Goal: Communication & Community: Ask a question

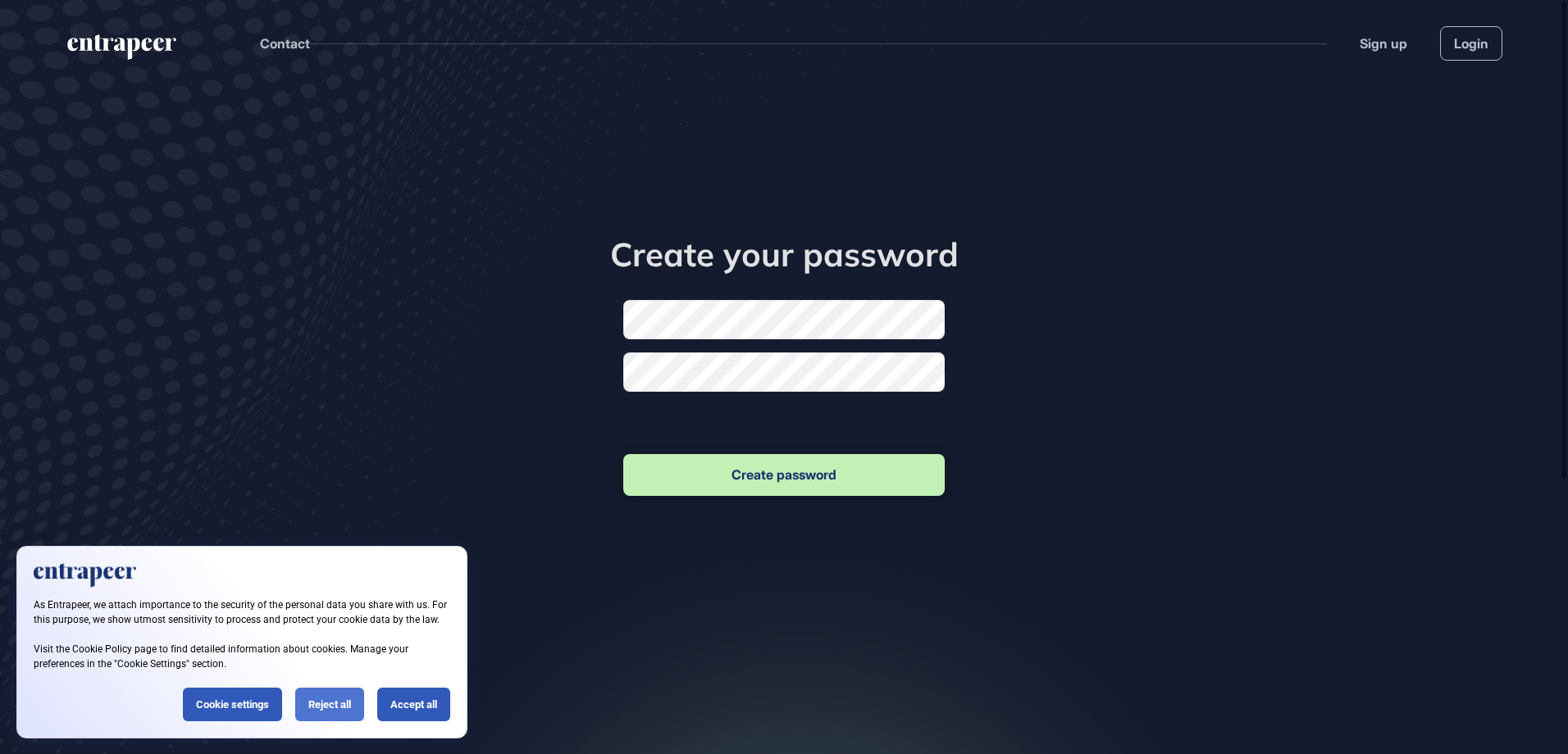
scroll to position [1, 1]
click at [347, 703] on div "Reject all" at bounding box center [329, 705] width 69 height 34
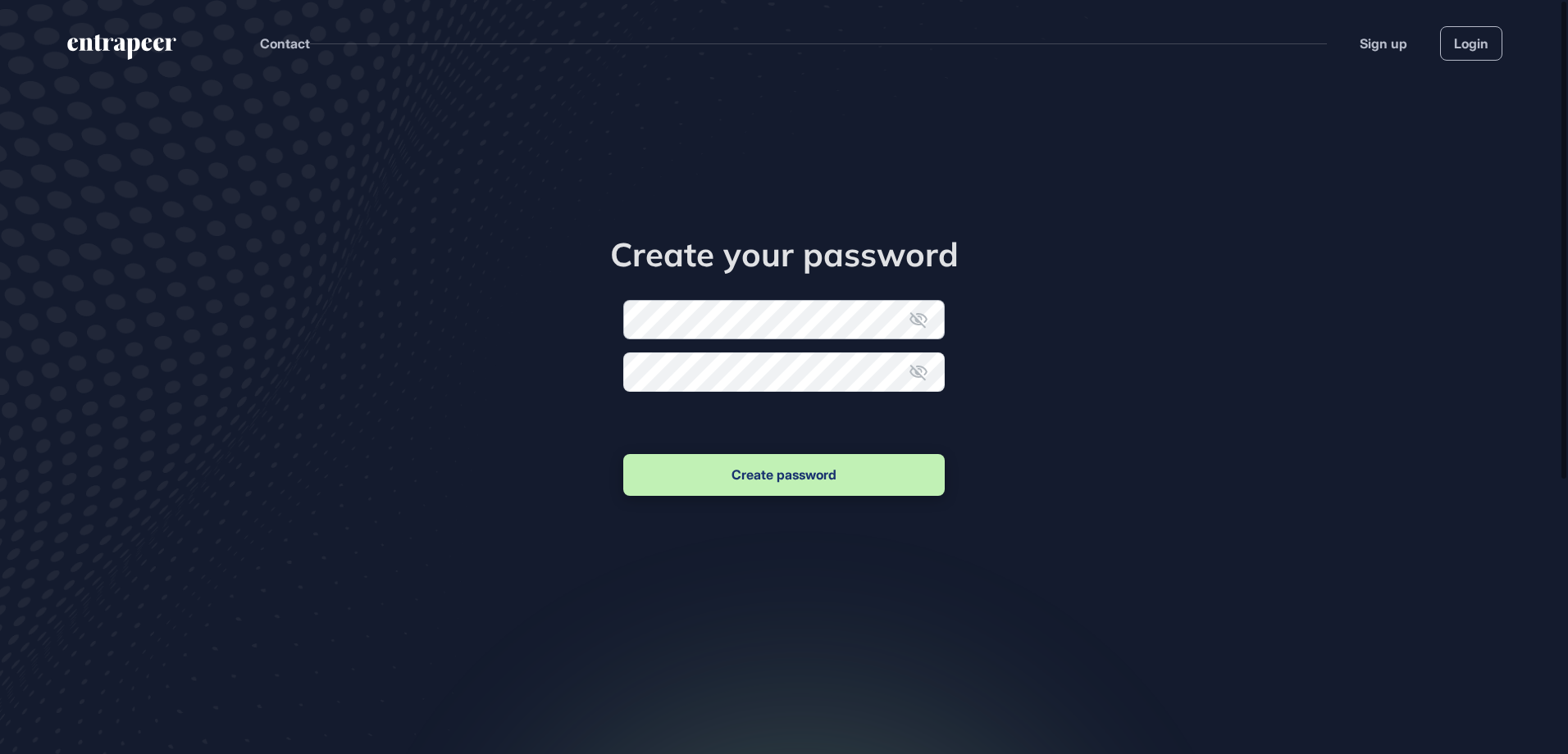
click at [680, 326] on form "New password Confirm new password Create password" at bounding box center [784, 400] width 321 height 199
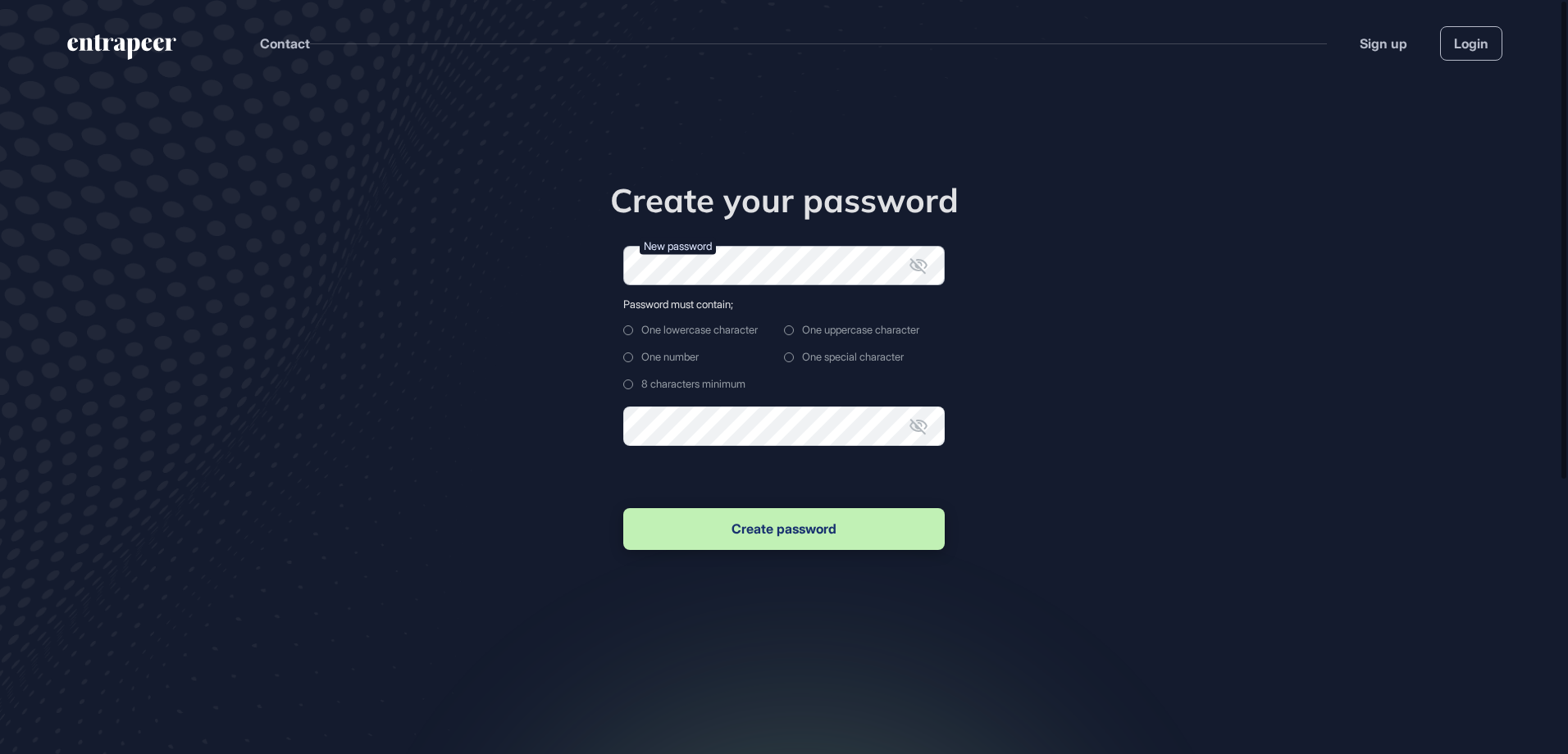
scroll to position [0, 0]
click at [653, 443] on form "New password Password must contain; One lowercase character One uppercase chara…" at bounding box center [784, 399] width 321 height 307
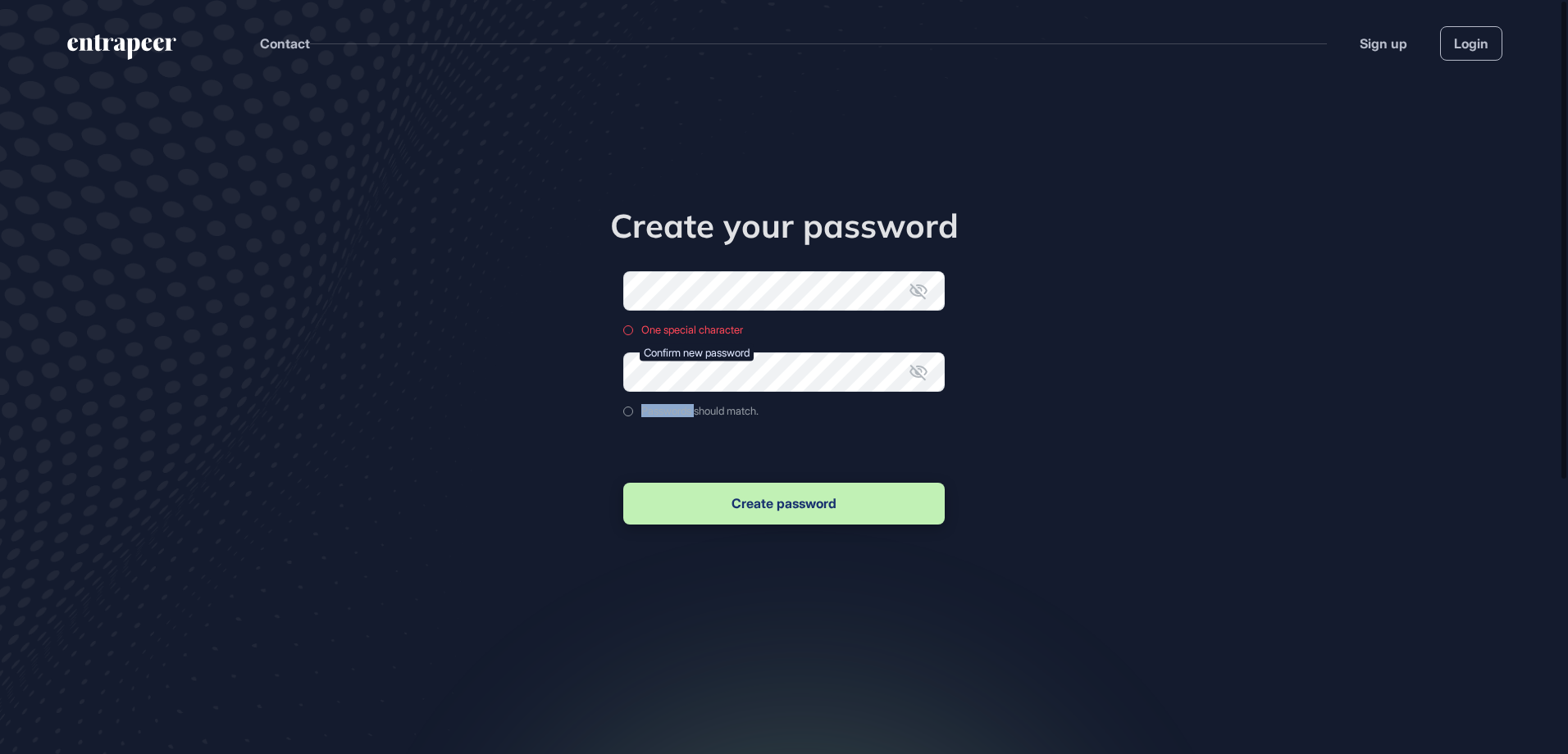
click at [653, 443] on form "New password One special character Confirm new password Passwords should match.…" at bounding box center [784, 400] width 321 height 257
click at [750, 291] on form "New password One special character Confirm new password Passwords should match.…" at bounding box center [784, 400] width 321 height 257
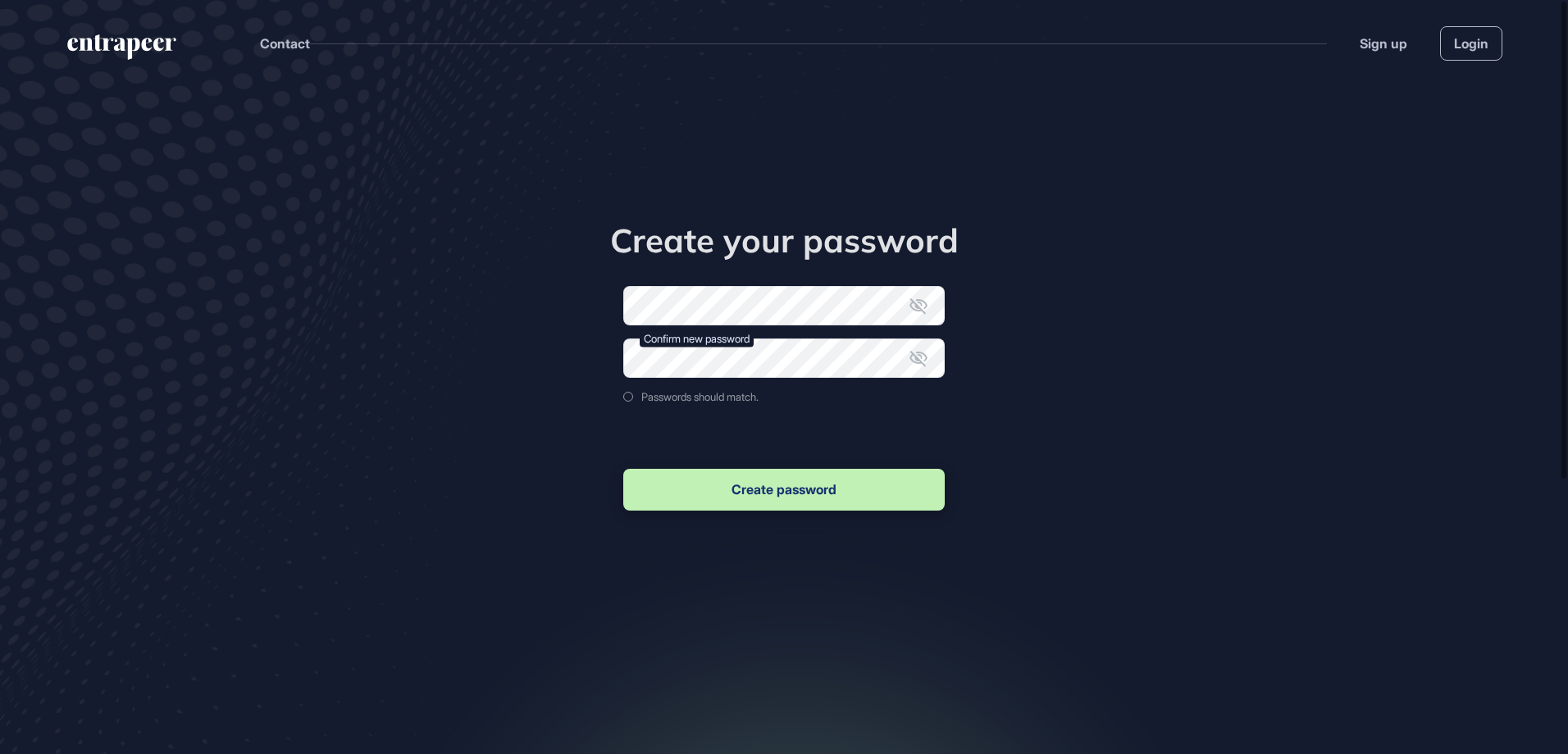
click at [916, 298] on icon at bounding box center [919, 305] width 20 height 20
click at [919, 363] on icon at bounding box center [918, 358] width 18 height 15
click at [820, 491] on button "Create password" at bounding box center [784, 489] width 321 height 42
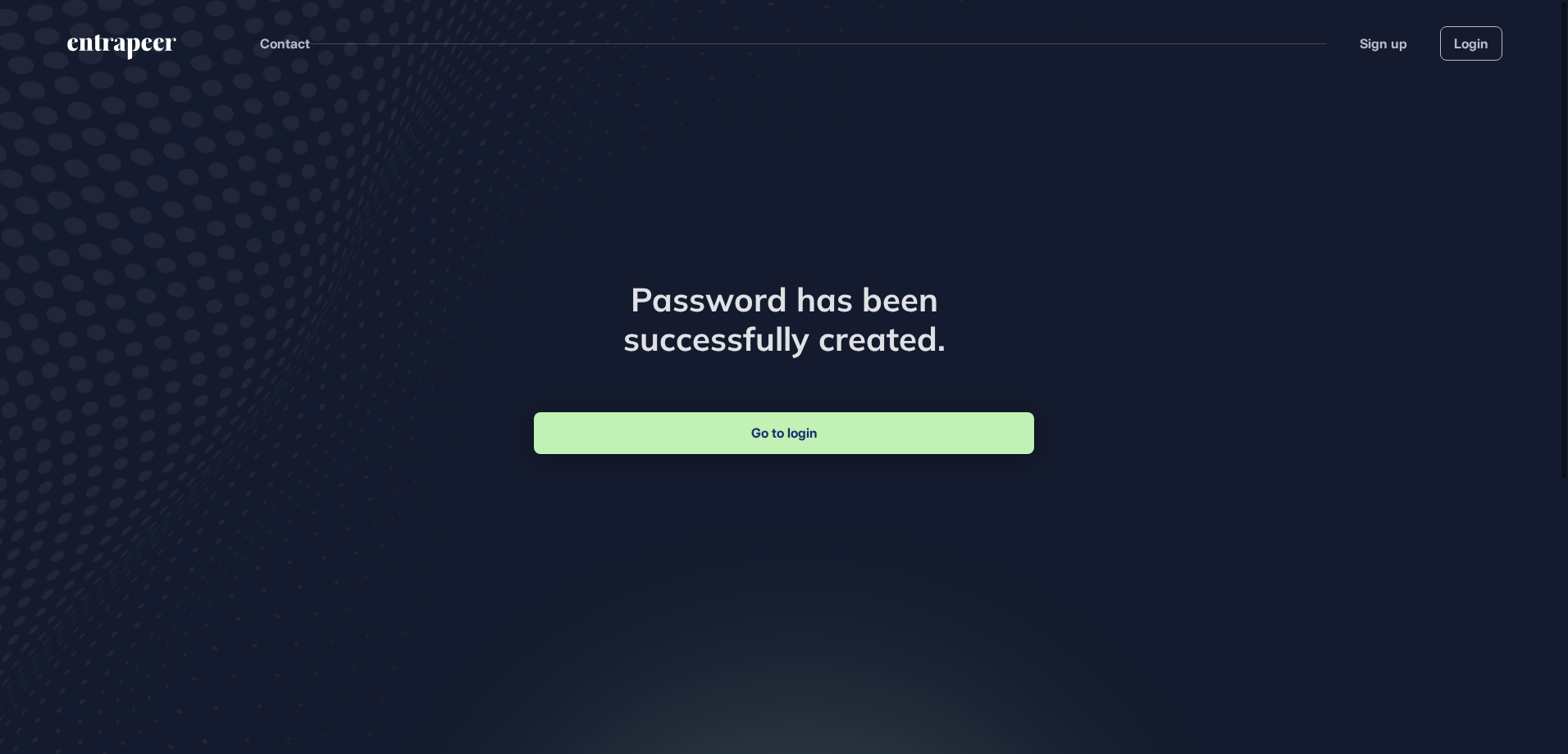
click at [783, 431] on link "Go to login" at bounding box center [784, 434] width 500 height 42
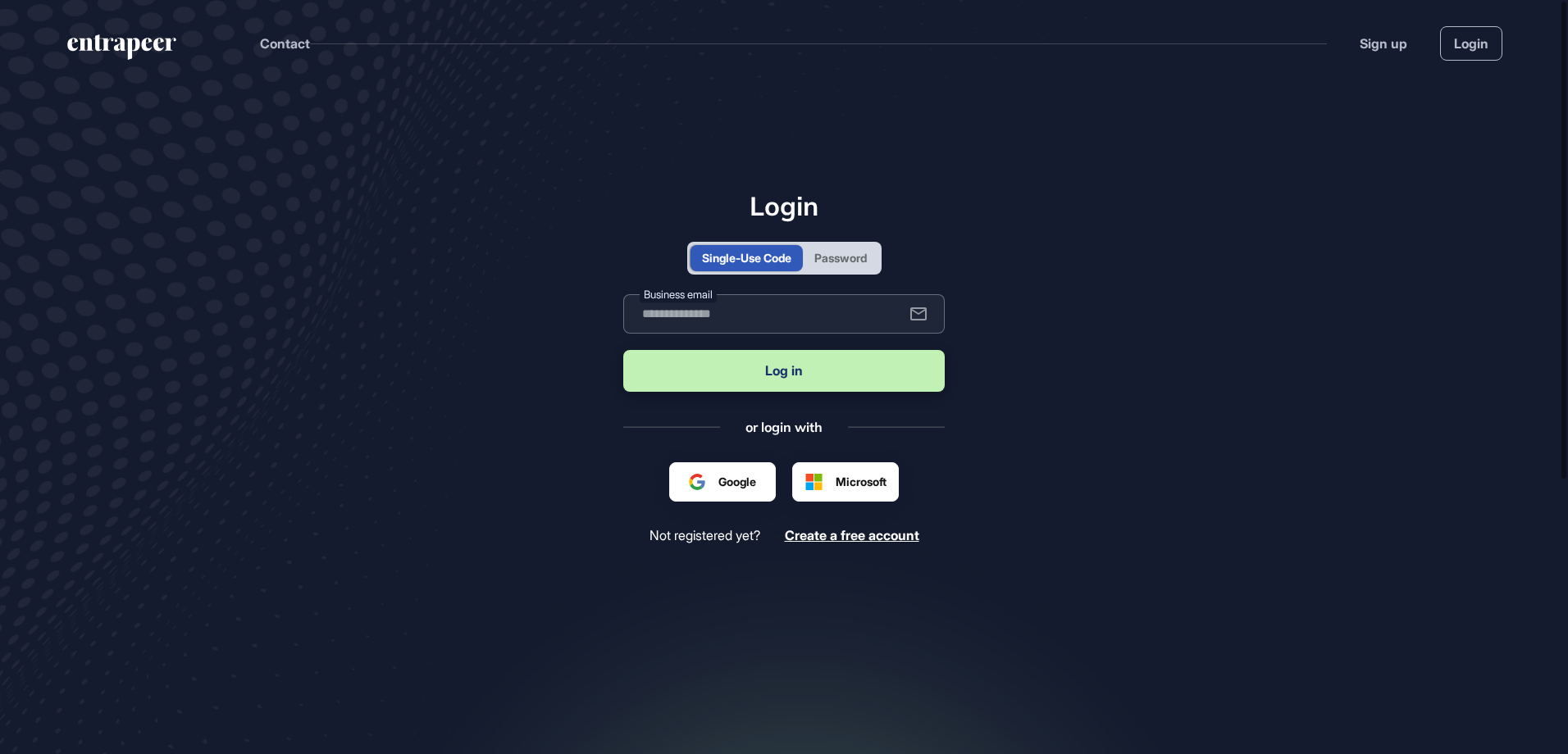
click at [801, 314] on input "text" at bounding box center [784, 315] width 321 height 40
type input "**********"
click at [801, 376] on button "Log in" at bounding box center [784, 371] width 321 height 42
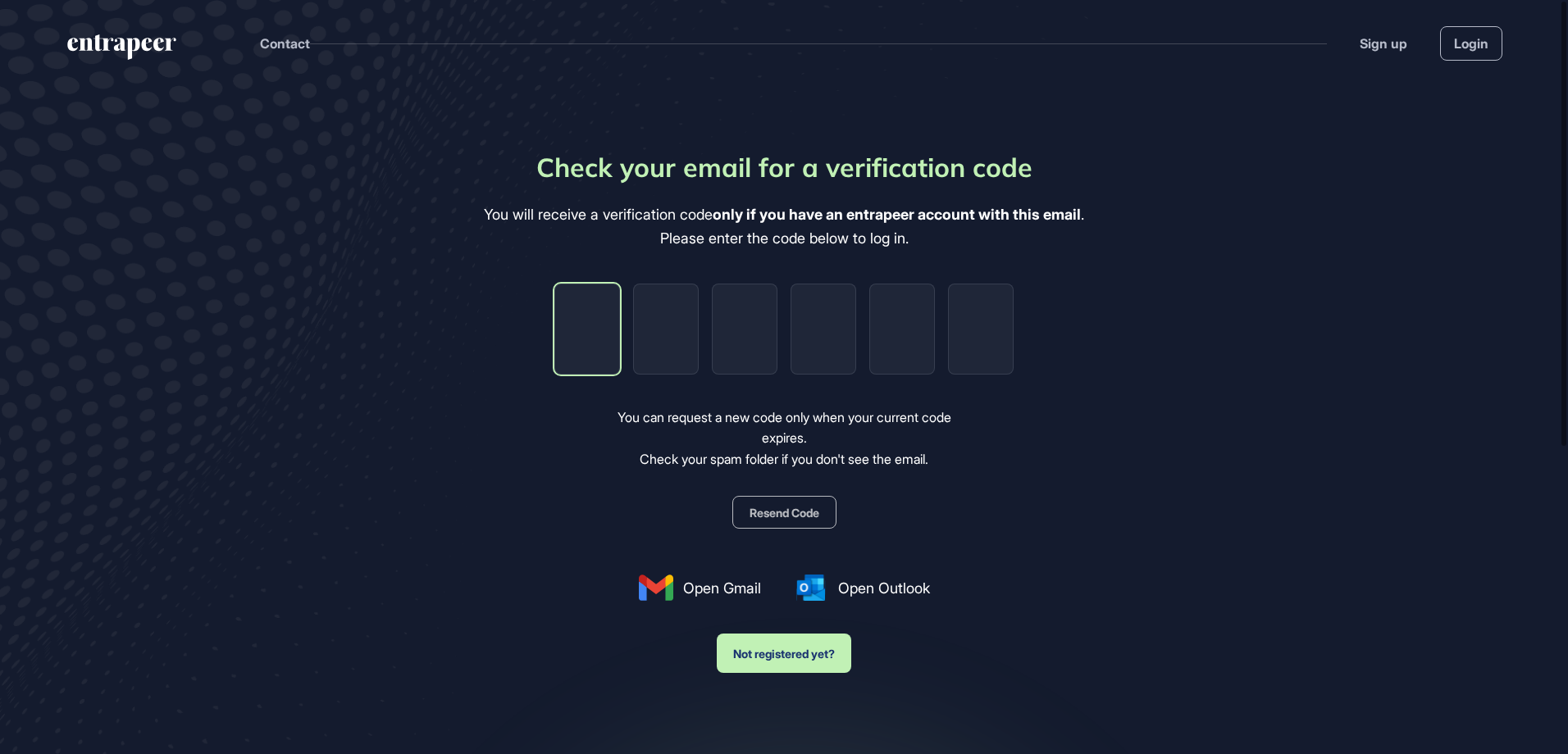
type input "*"
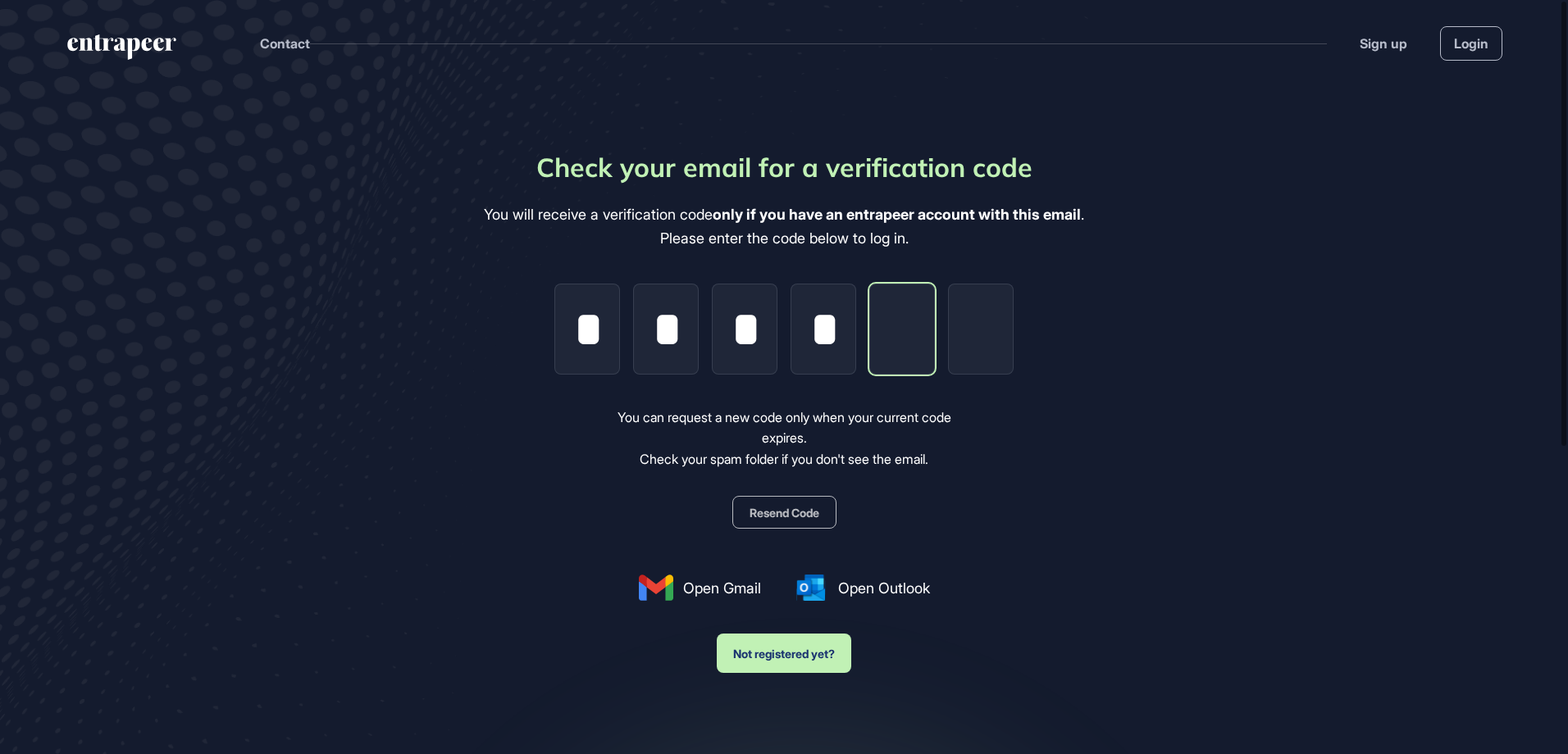
type input "*"
click at [1084, 444] on div "Check your email for a verification code You will receive a verification code o…" at bounding box center [784, 410] width 600 height 525
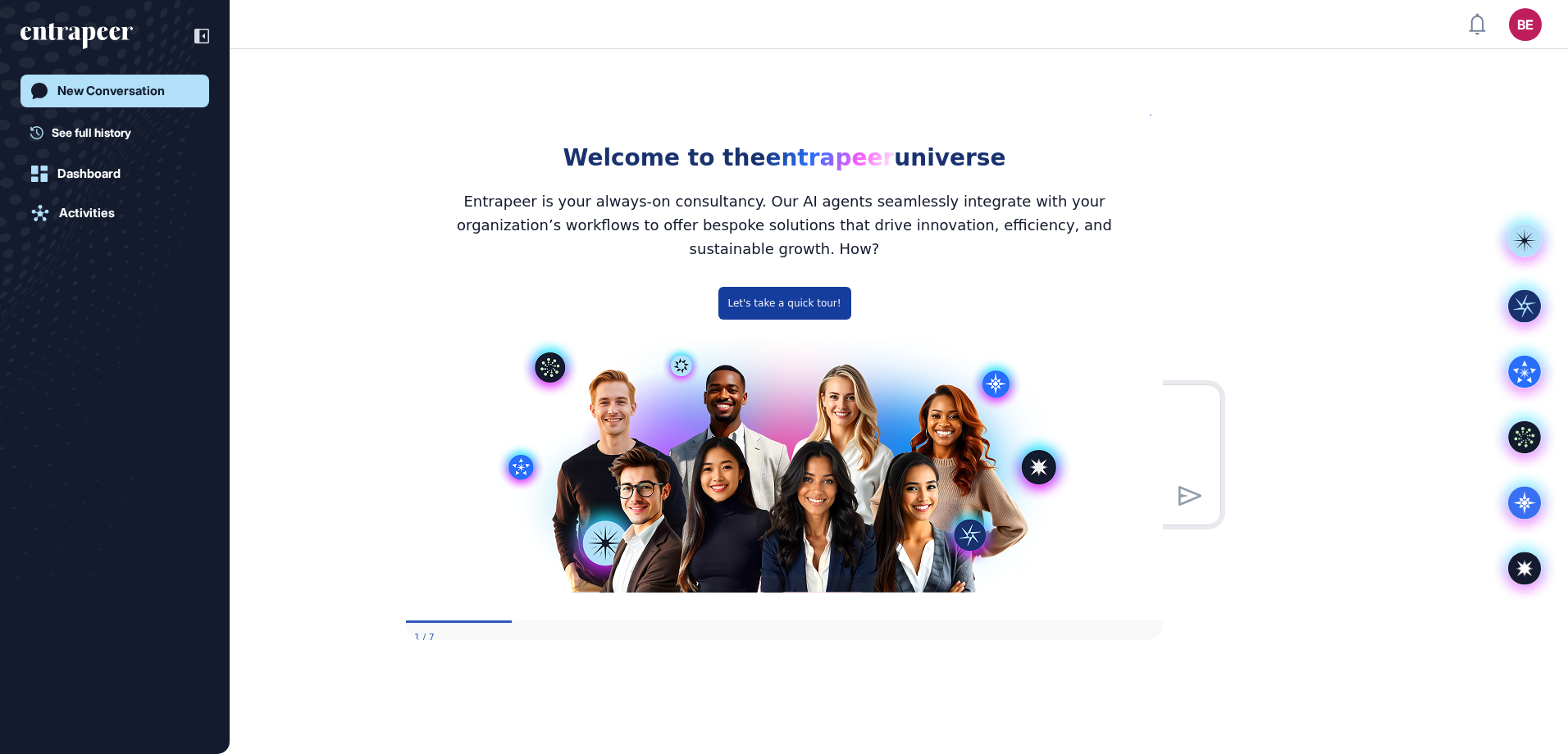
click at [784, 295] on button "Let's take a quick tour!" at bounding box center [784, 302] width 133 height 33
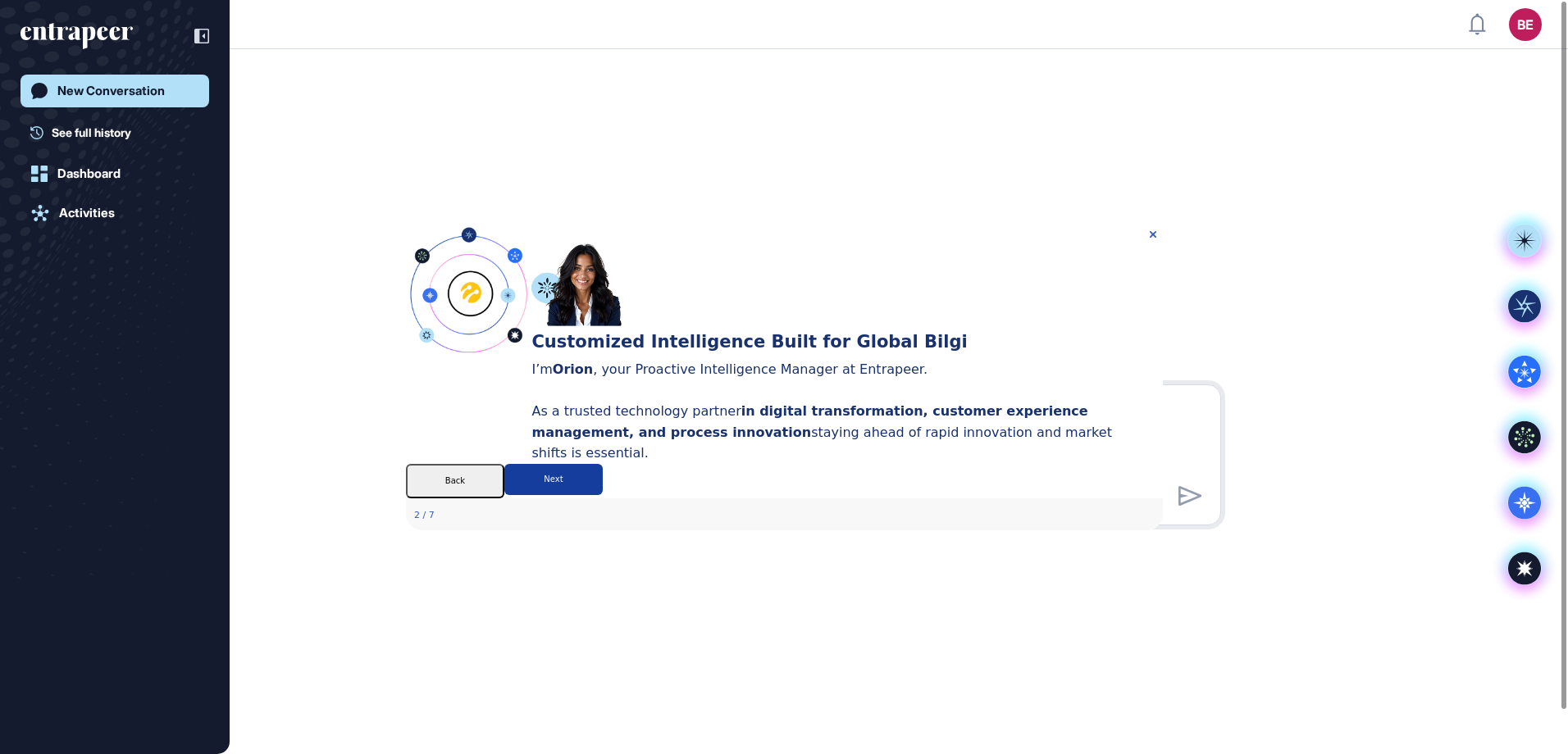
click at [602, 494] on button "Next" at bounding box center [553, 478] width 98 height 31
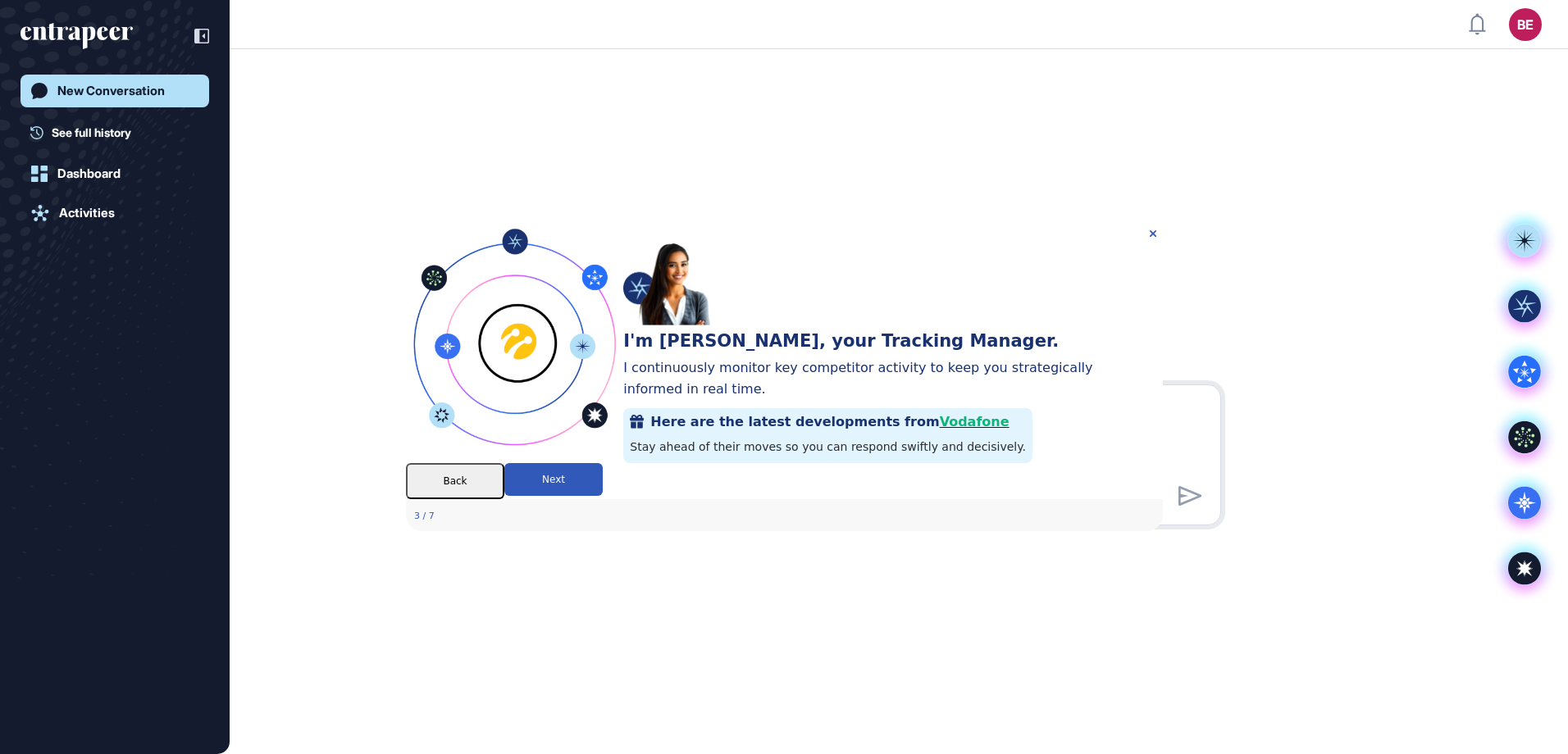
click at [602, 495] on button "Next" at bounding box center [553, 478] width 98 height 33
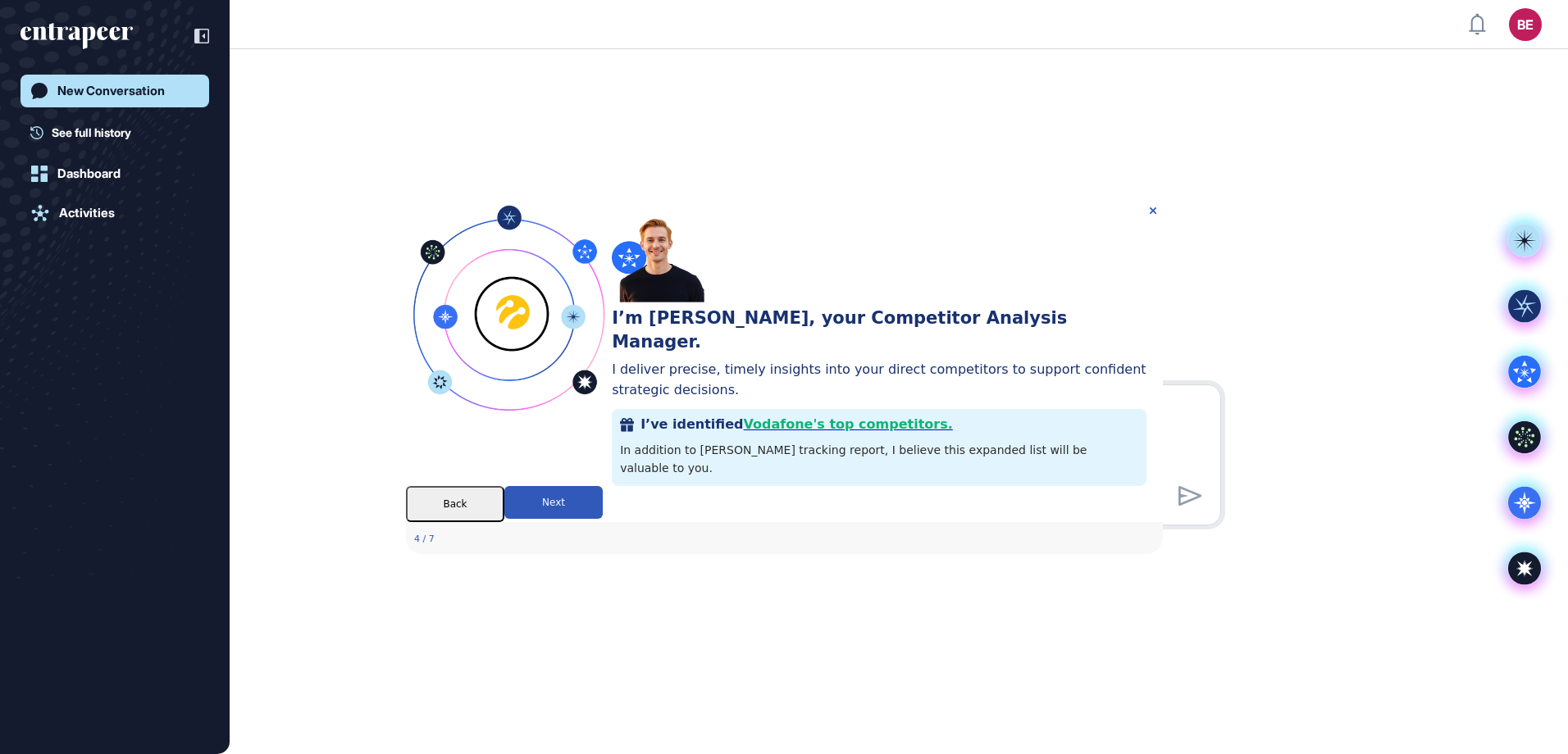
click at [602, 516] on button "Next" at bounding box center [553, 502] width 98 height 33
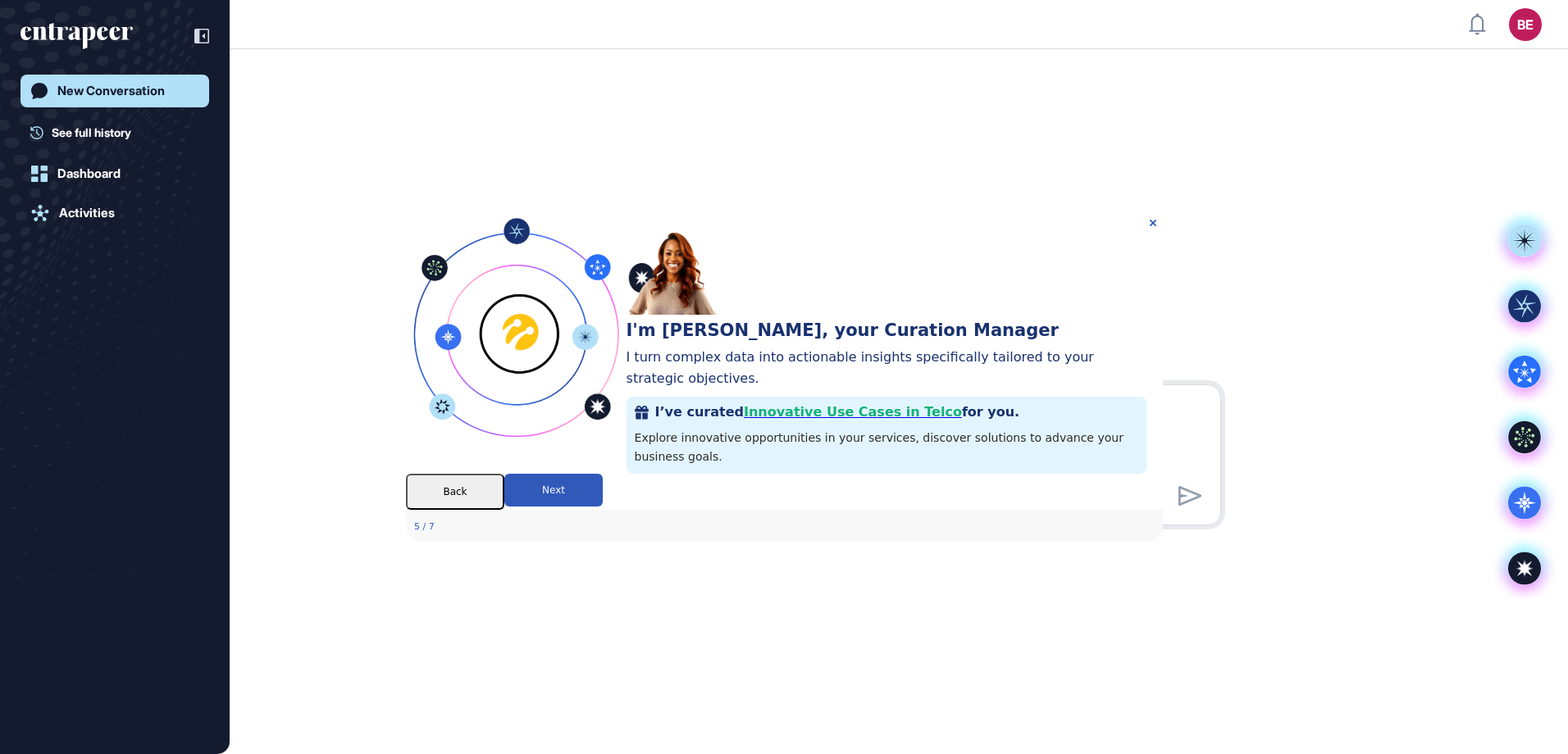
click at [961, 404] on span "Innovative Use Cases in Telco" at bounding box center [852, 412] width 218 height 15
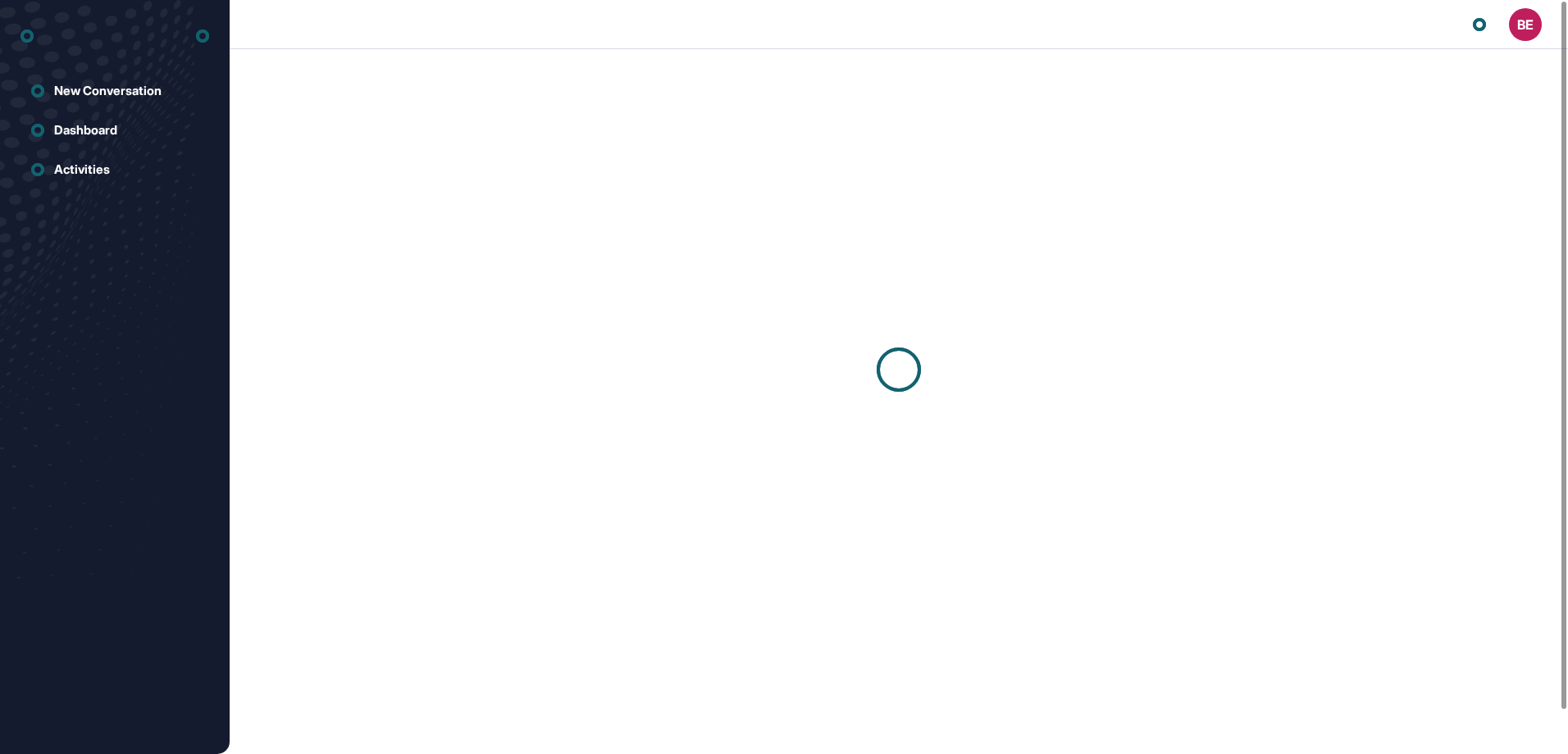
scroll to position [1, 1]
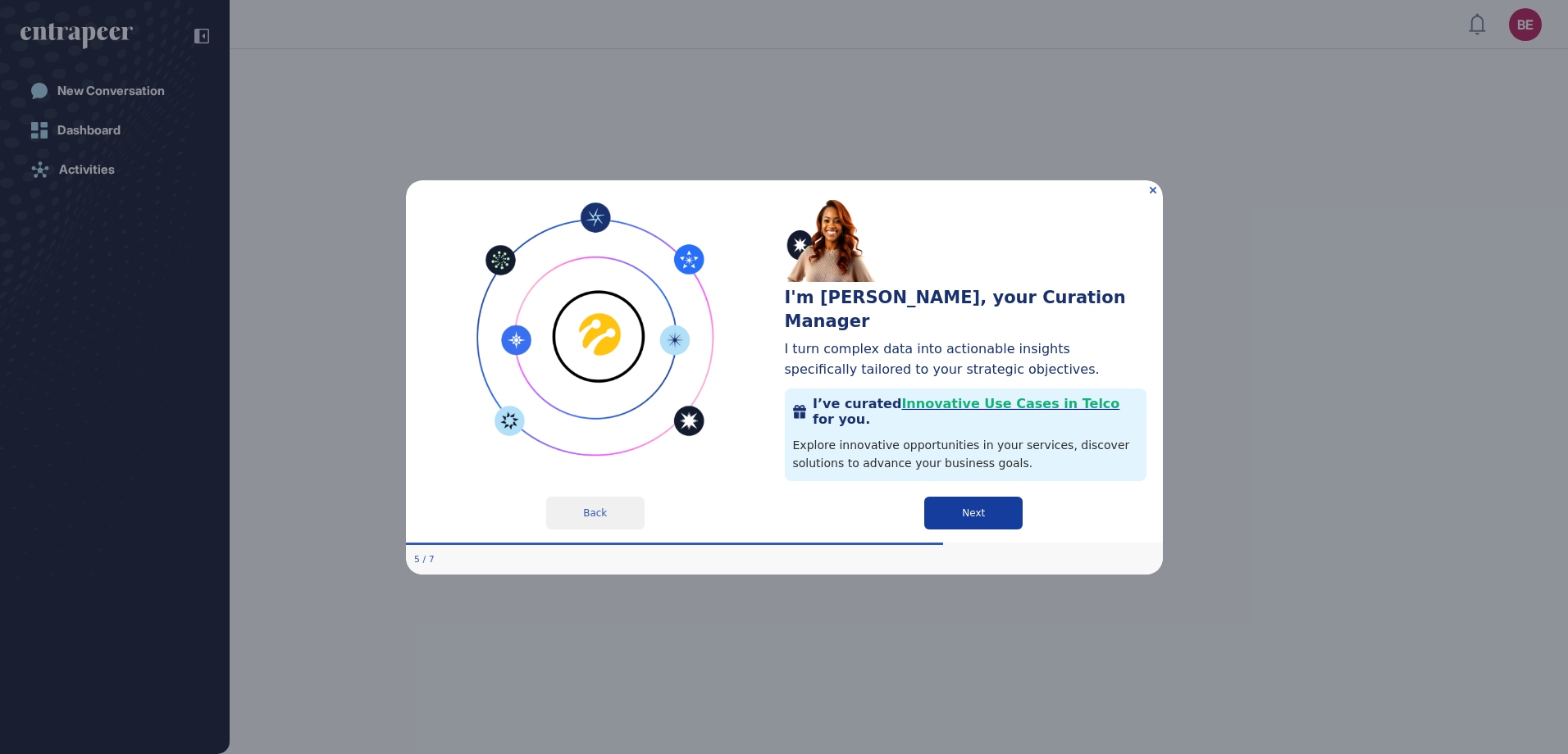
click at [990, 515] on button "Next" at bounding box center [973, 512] width 98 height 33
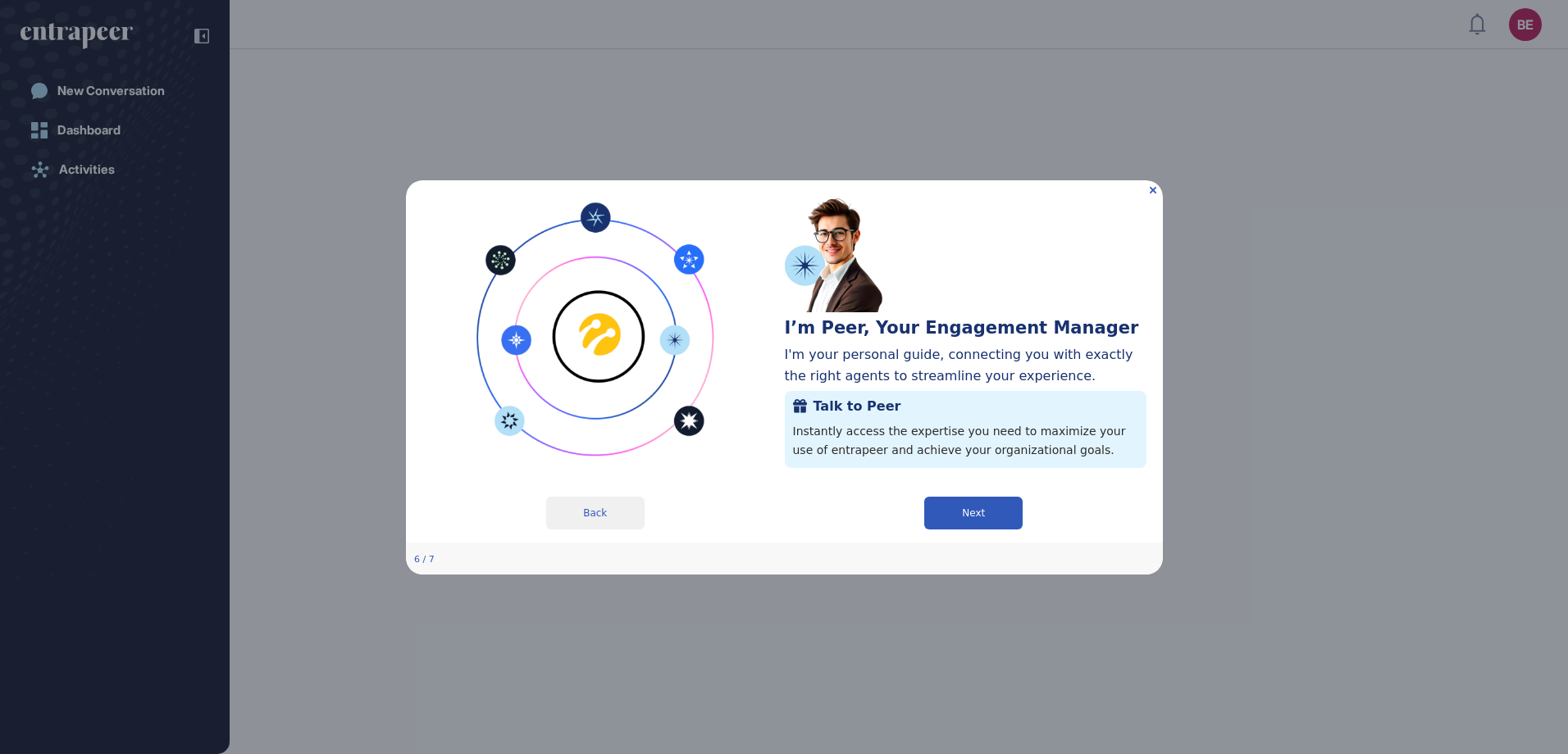
click at [990, 515] on button "Next" at bounding box center [973, 512] width 98 height 33
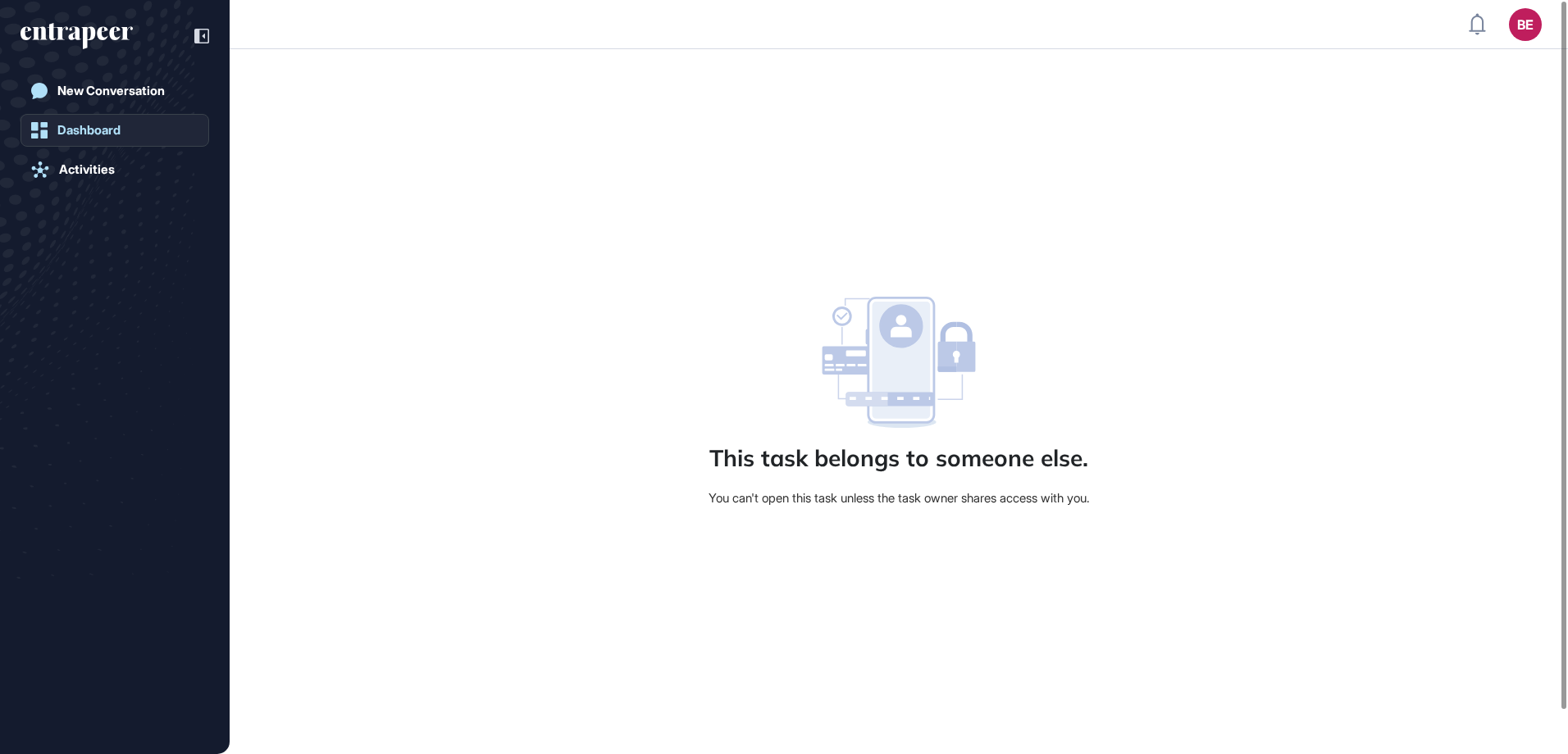
click at [99, 129] on div "Dashboard" at bounding box center [89, 130] width 63 height 15
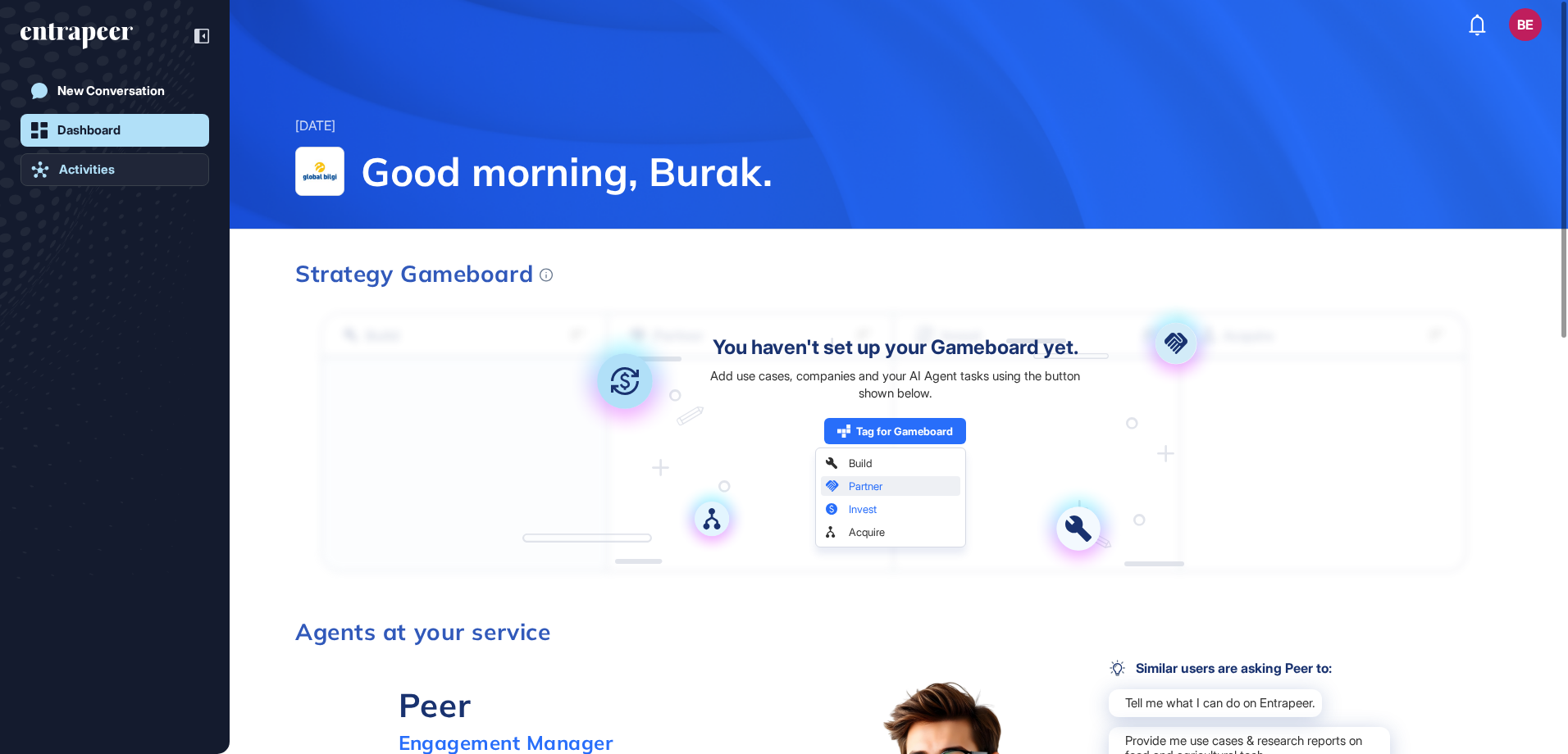
click at [126, 166] on link "Activities" at bounding box center [115, 169] width 189 height 33
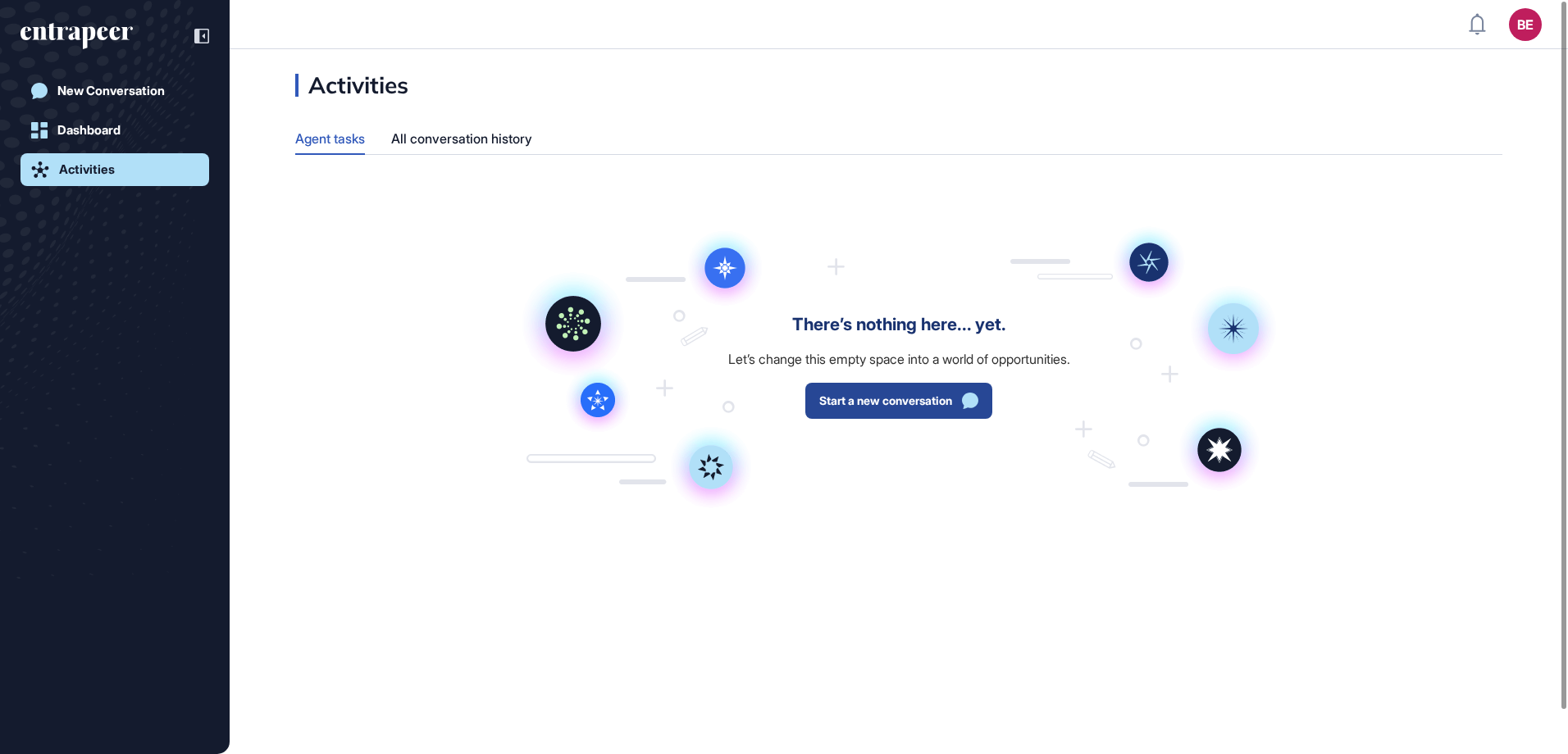
click at [893, 396] on span "Start a new conversation" at bounding box center [886, 401] width 133 height 11
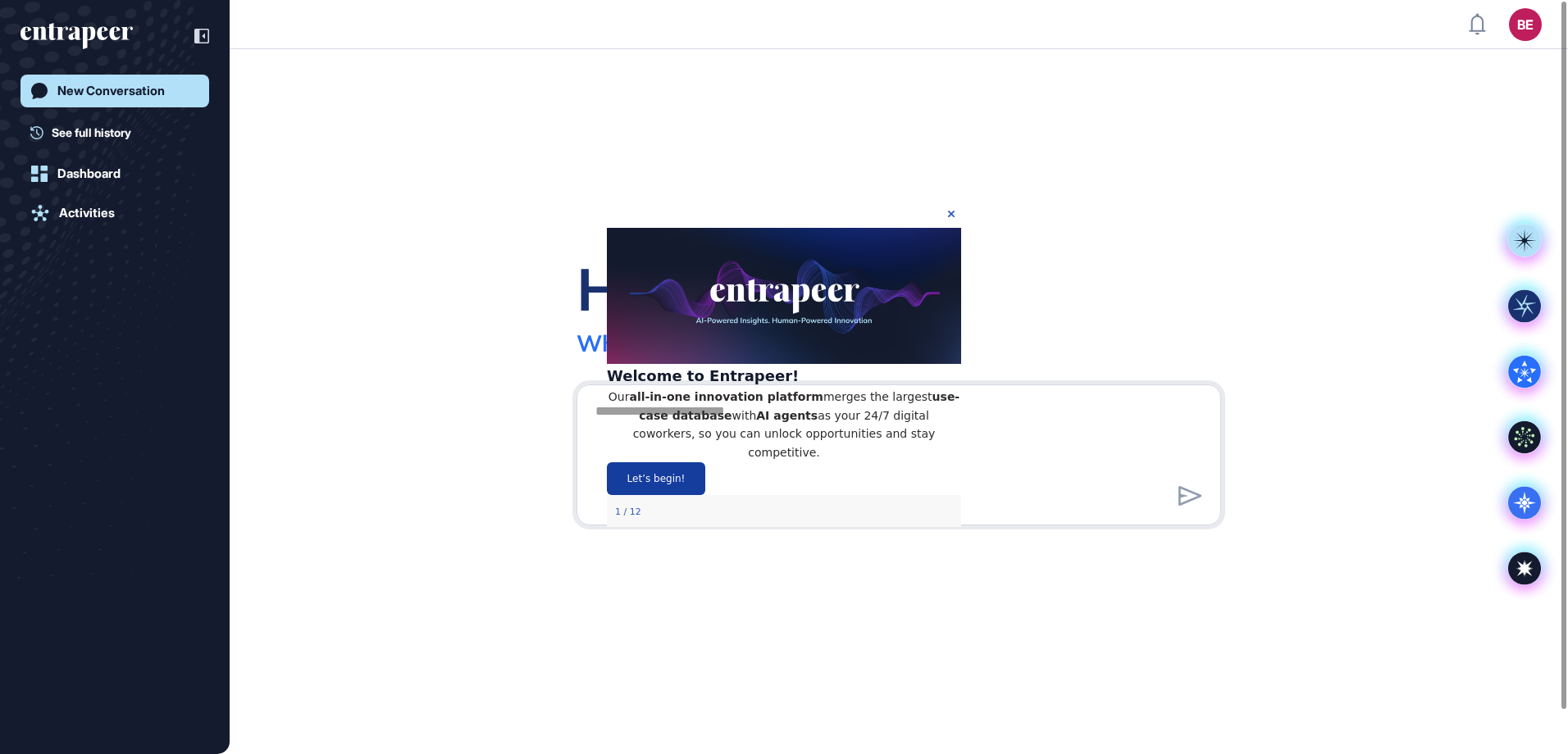
click at [705, 477] on button "Let’s begin!" at bounding box center [656, 478] width 98 height 33
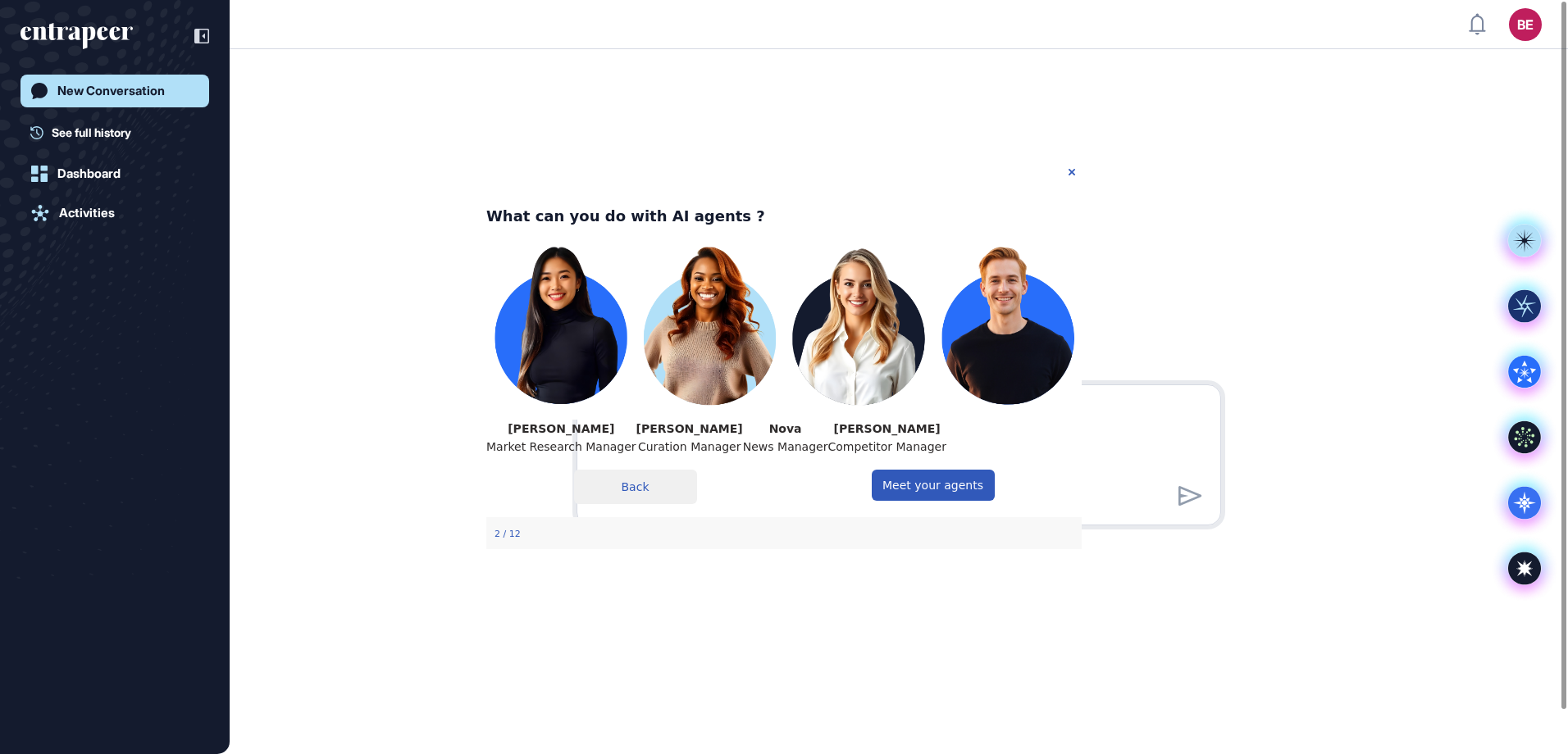
click at [91, 80] on link "New Conversation" at bounding box center [115, 91] width 189 height 33
click at [97, 90] on div "New Conversation" at bounding box center [112, 92] width 108 height 15
click at [72, 214] on div "Activities" at bounding box center [86, 214] width 56 height 15
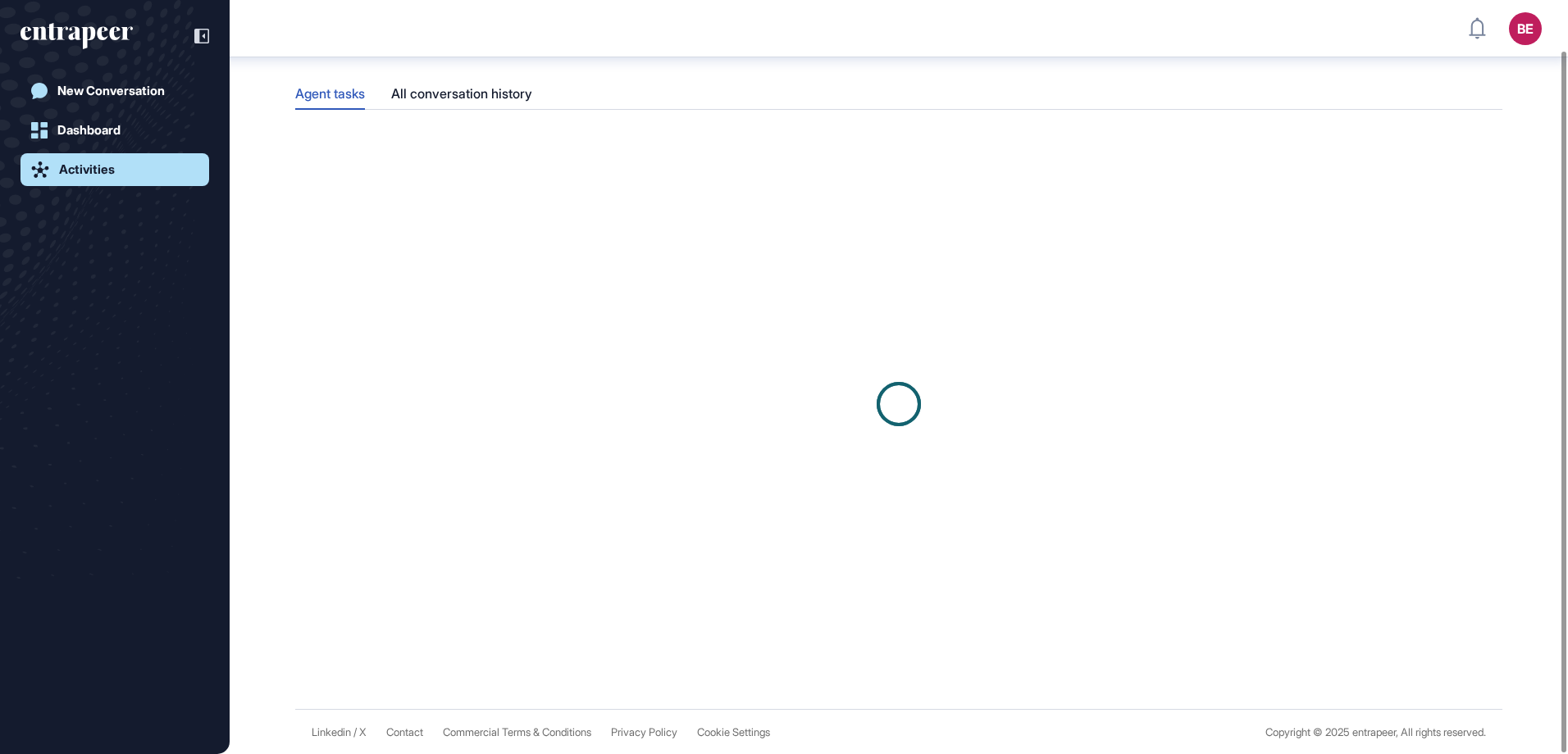
scroll to position [54, 0]
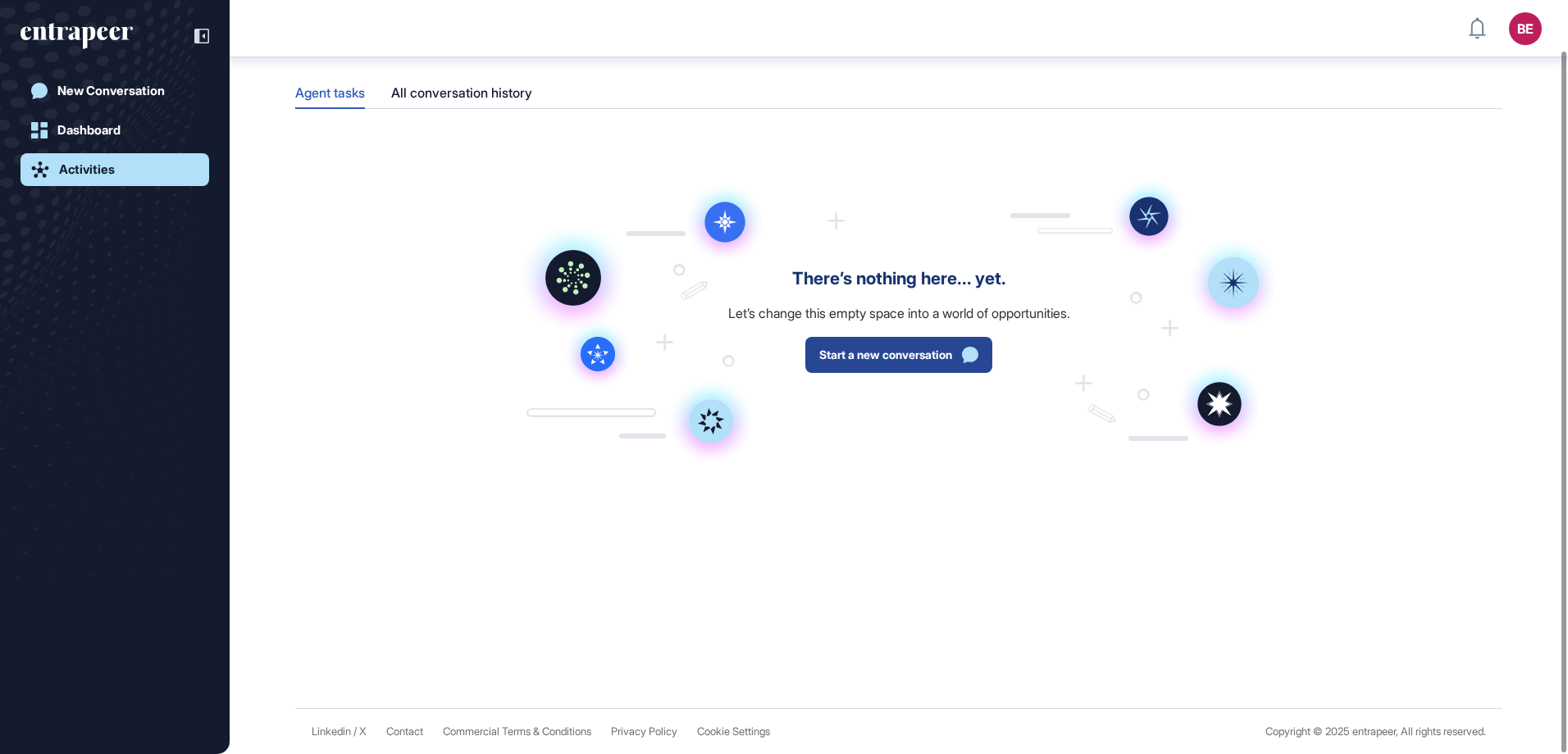
click at [928, 354] on span "Start a new conversation" at bounding box center [886, 355] width 133 height 11
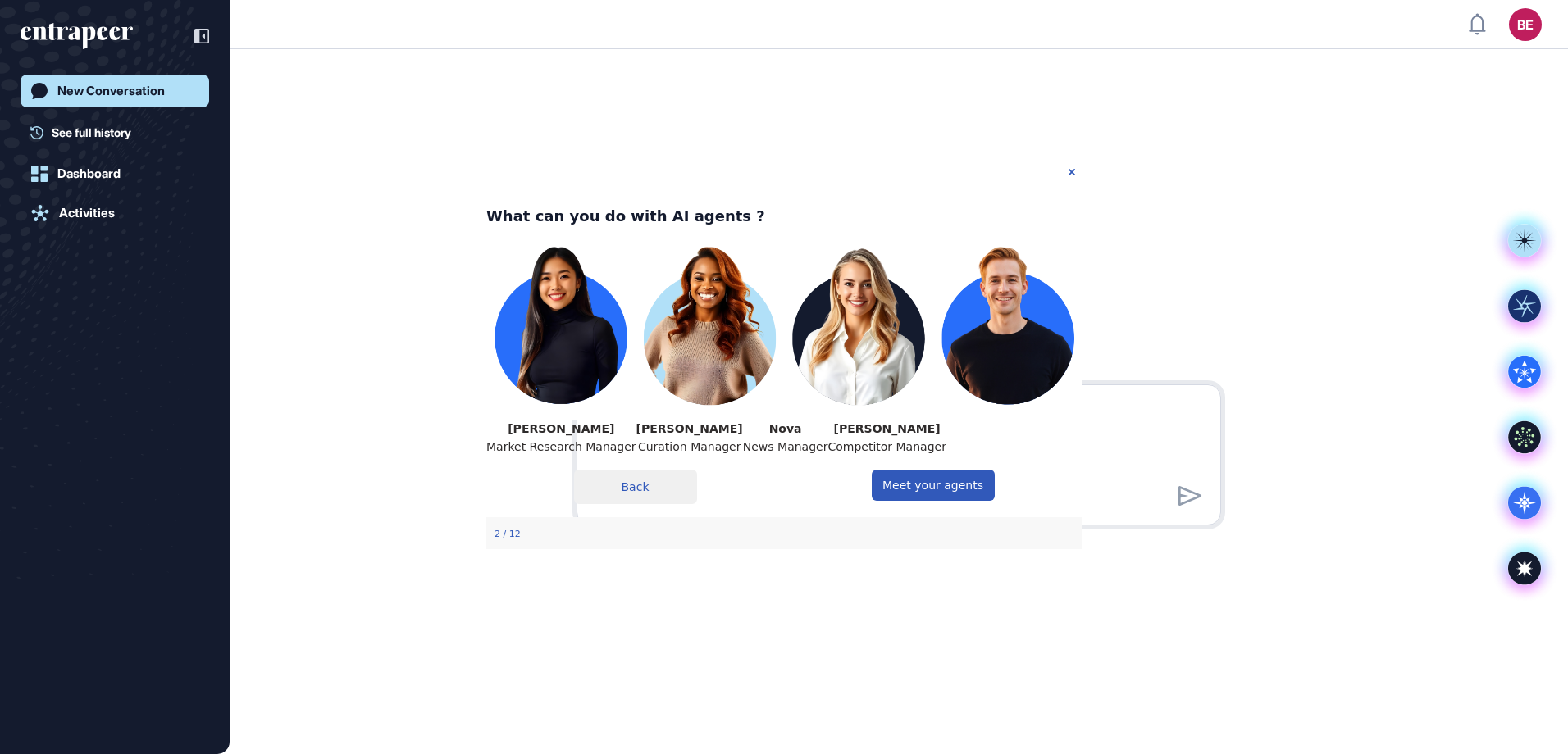
click at [722, 448] on p "Curation Manager" at bounding box center [689, 447] width 107 height 19
click at [899, 501] on button "Meet your agents" at bounding box center [934, 485] width 123 height 31
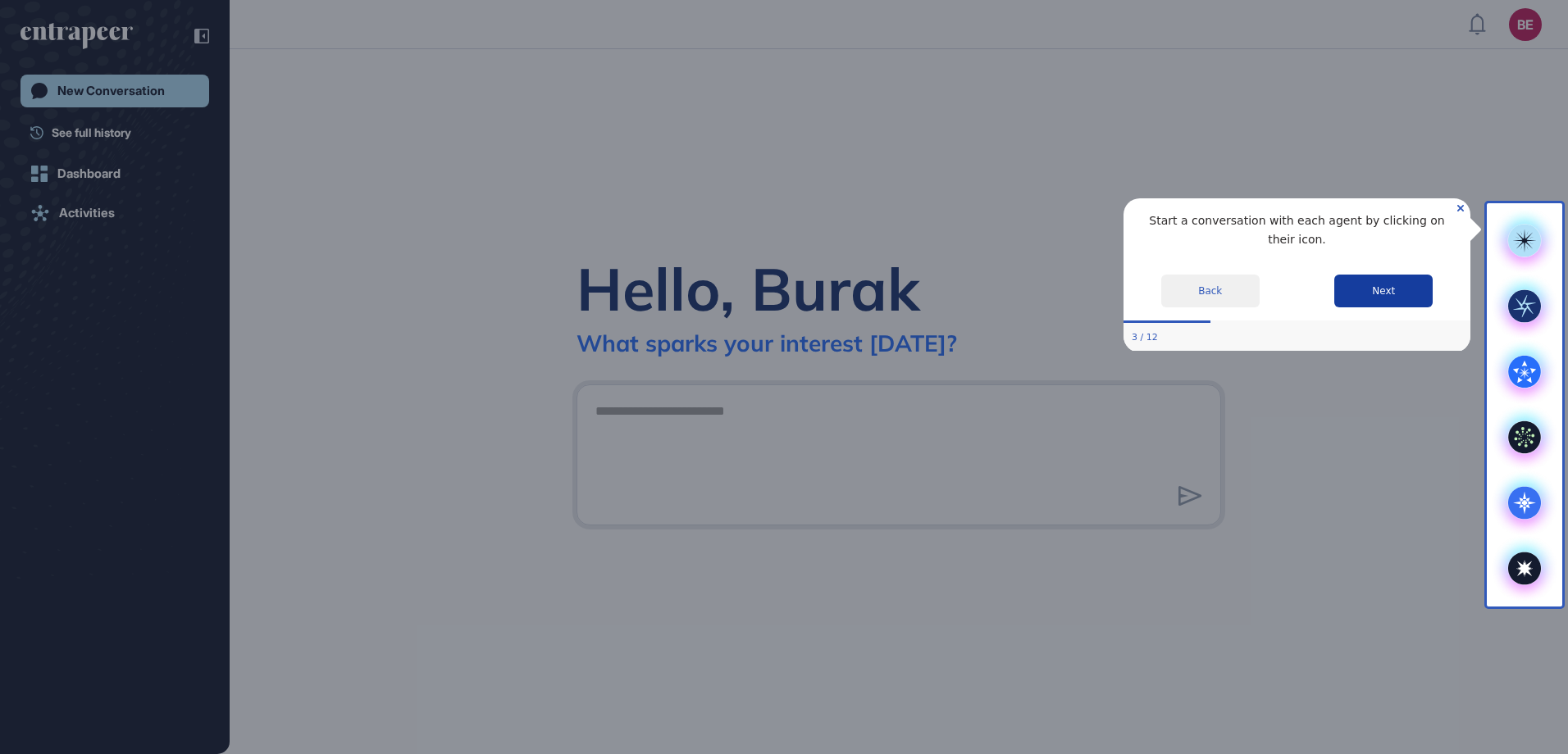
click at [1399, 276] on button "Next" at bounding box center [1384, 290] width 98 height 33
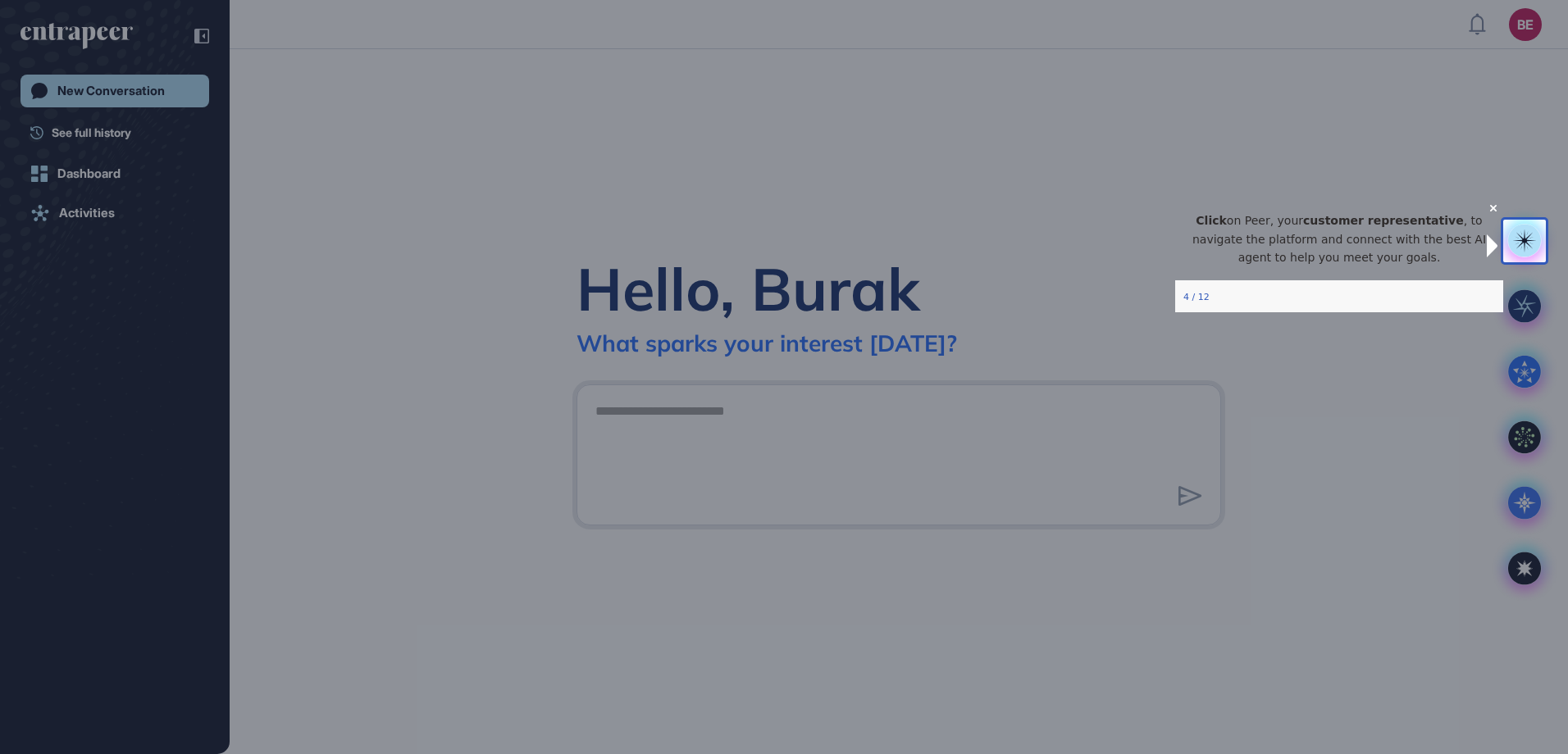
click at [1490, 211] on icon "Close Preview" at bounding box center [1493, 207] width 7 height 7
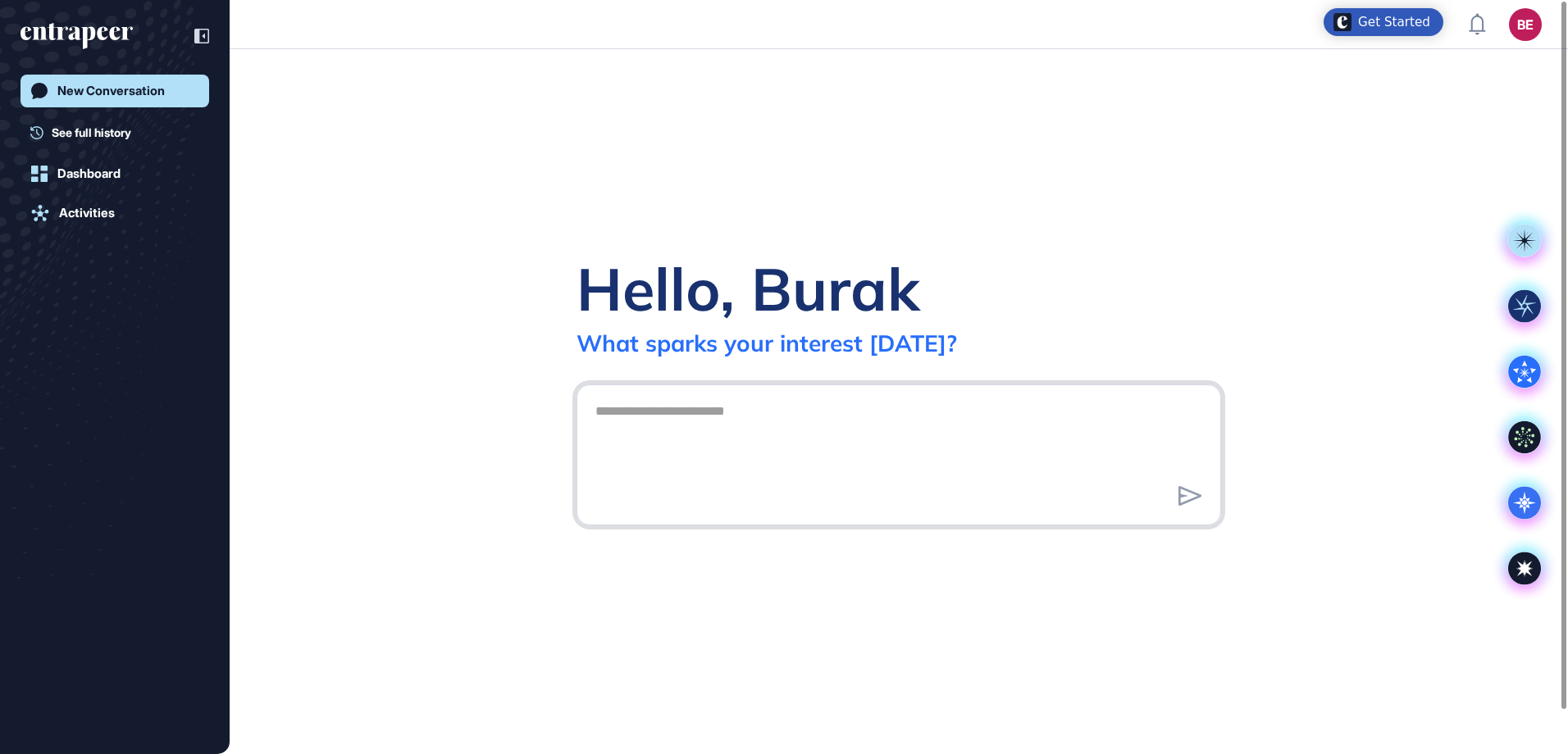
click at [931, 461] on textarea at bounding box center [899, 452] width 627 height 114
type textarea "**********"
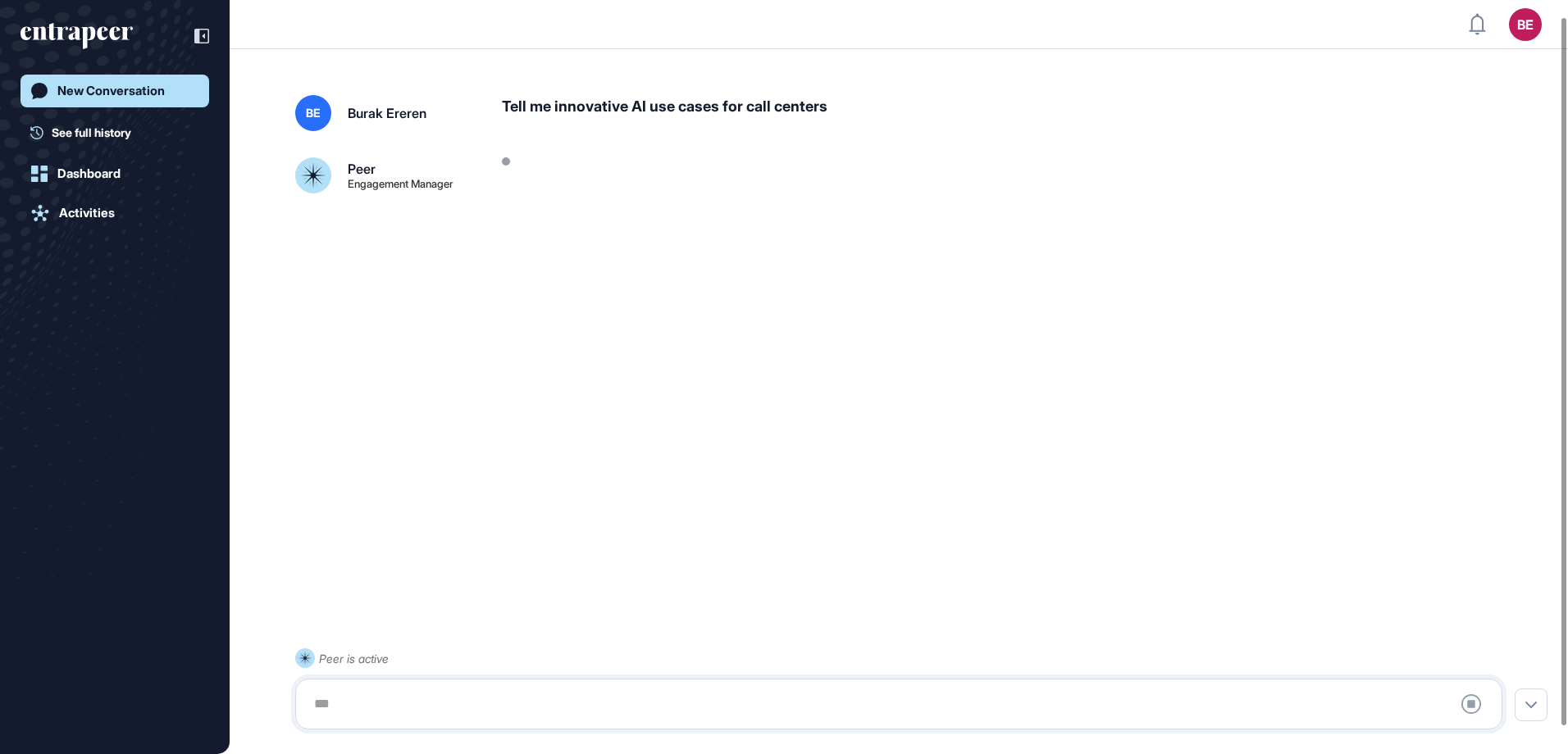
scroll to position [46, 0]
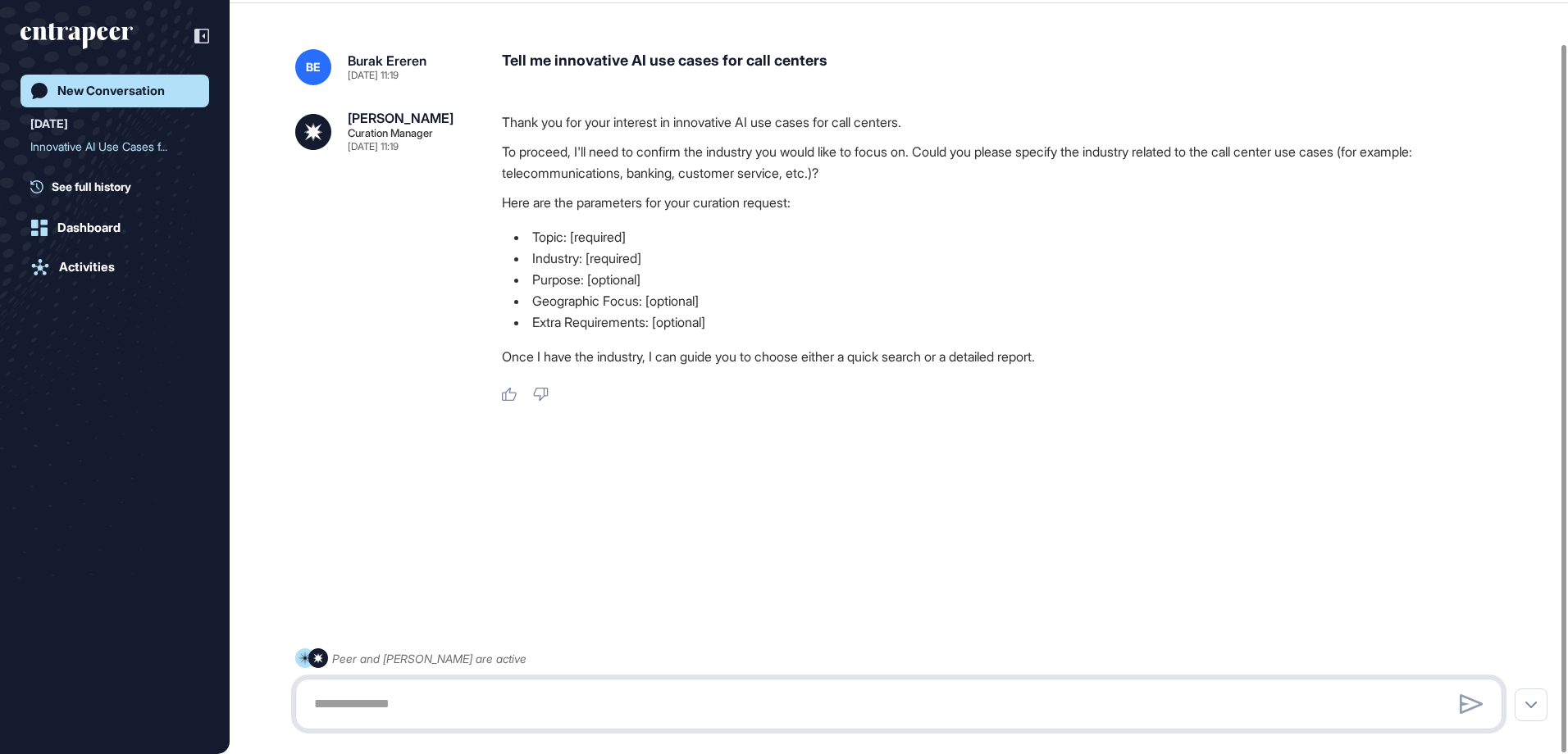
click at [798, 692] on textarea at bounding box center [899, 704] width 1189 height 33
type textarea "**********"
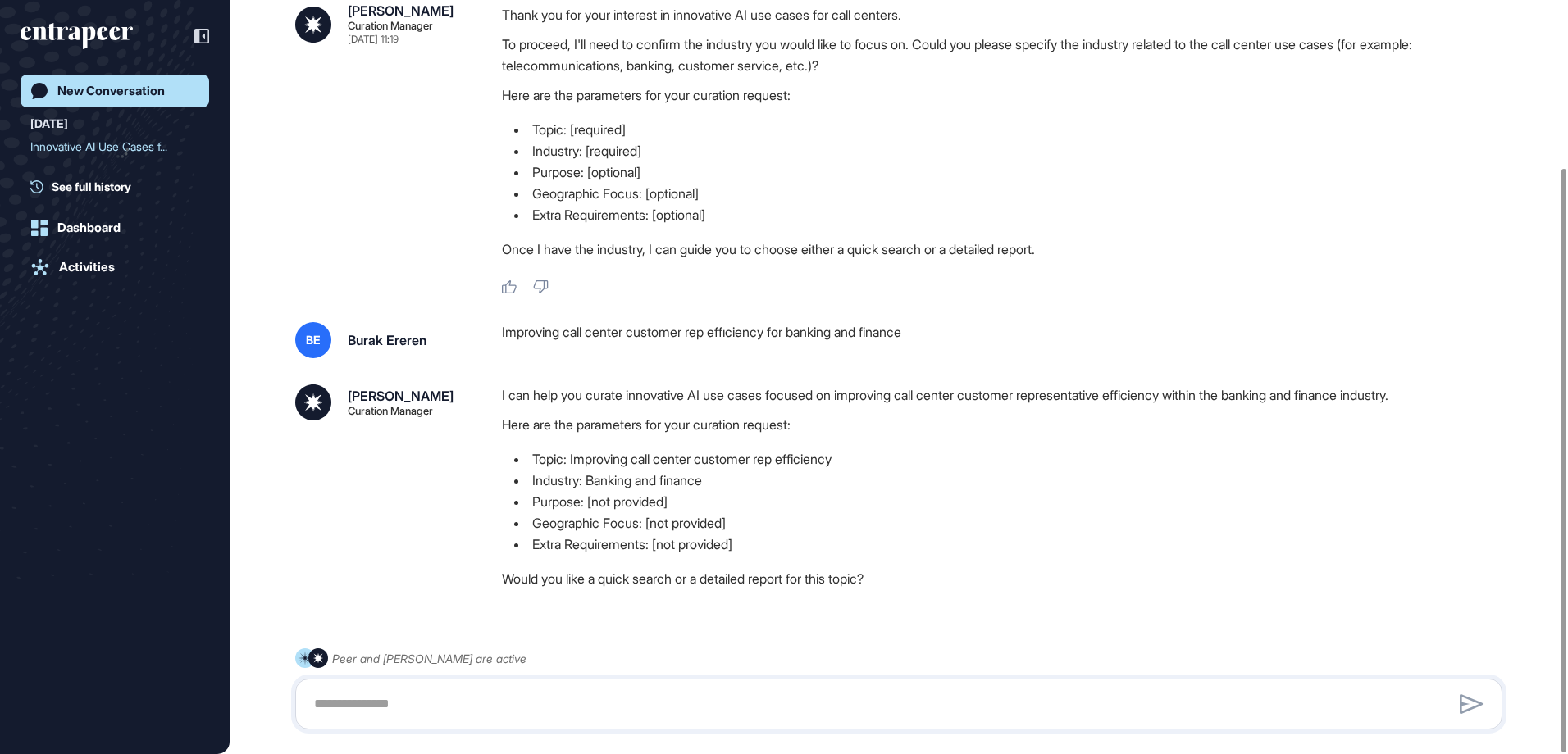
scroll to position [215, 0]
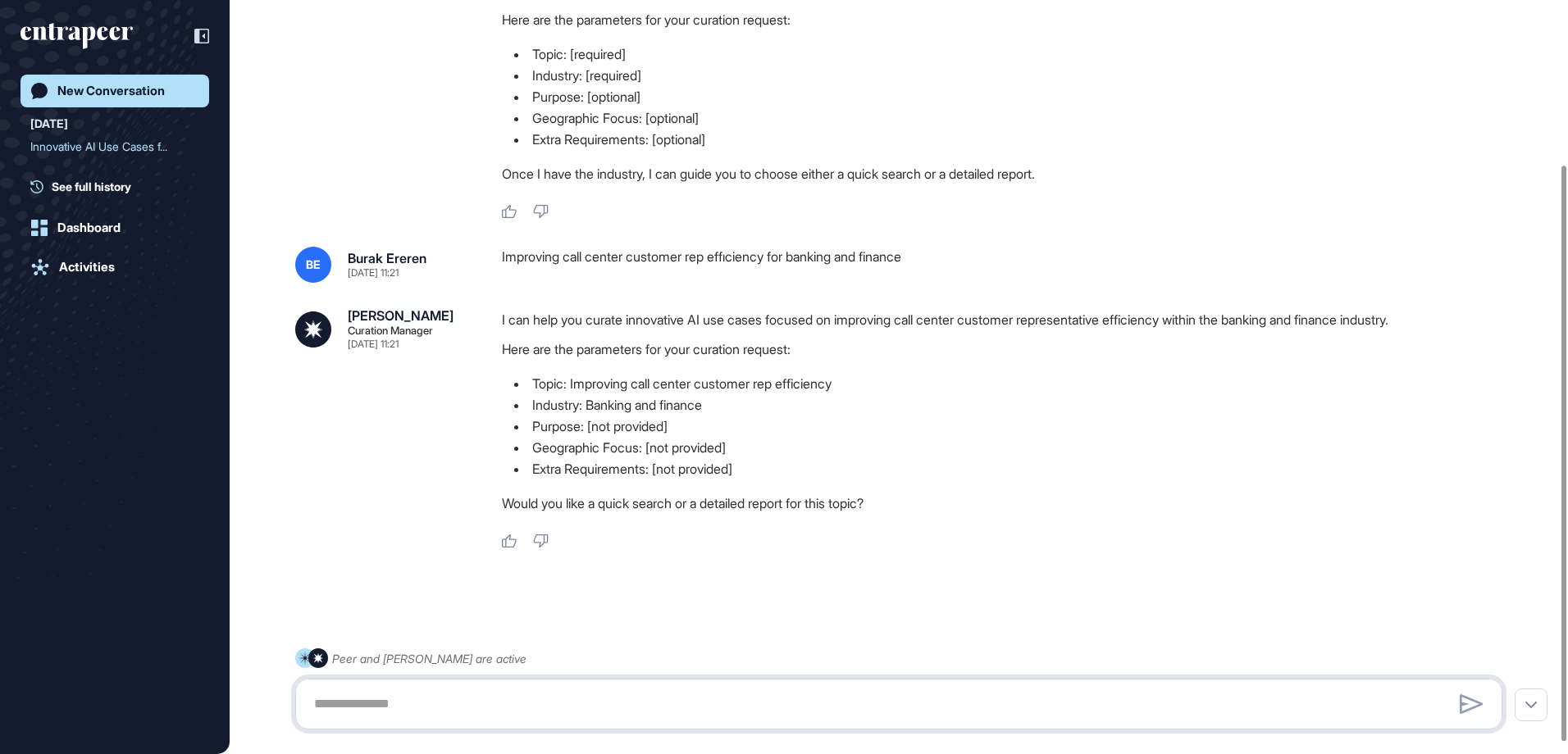
click at [798, 708] on textarea at bounding box center [899, 704] width 1189 height 33
type textarea "**********"
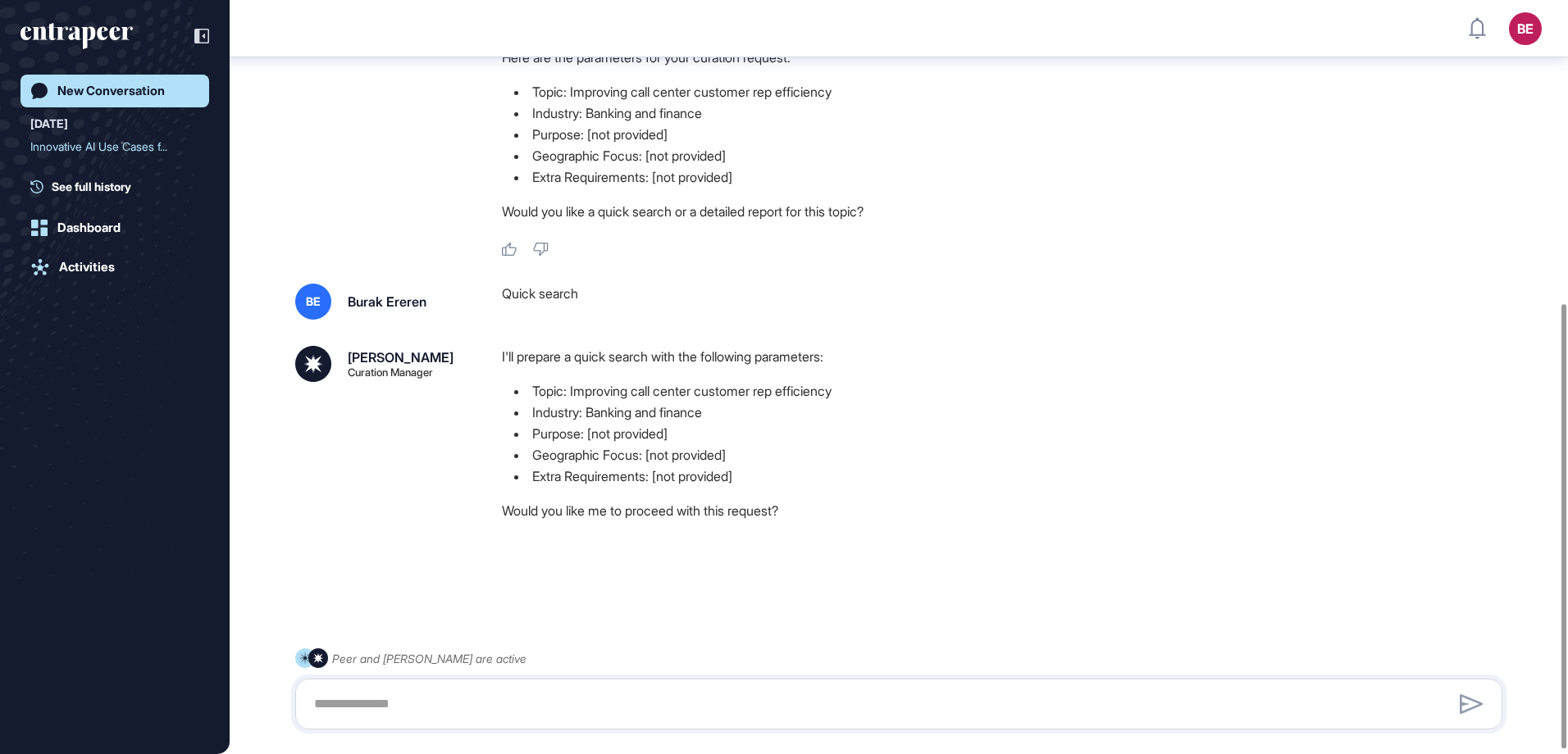
scroll to position [517, 0]
click at [798, 708] on textarea at bounding box center [899, 704] width 1189 height 33
type textarea "***"
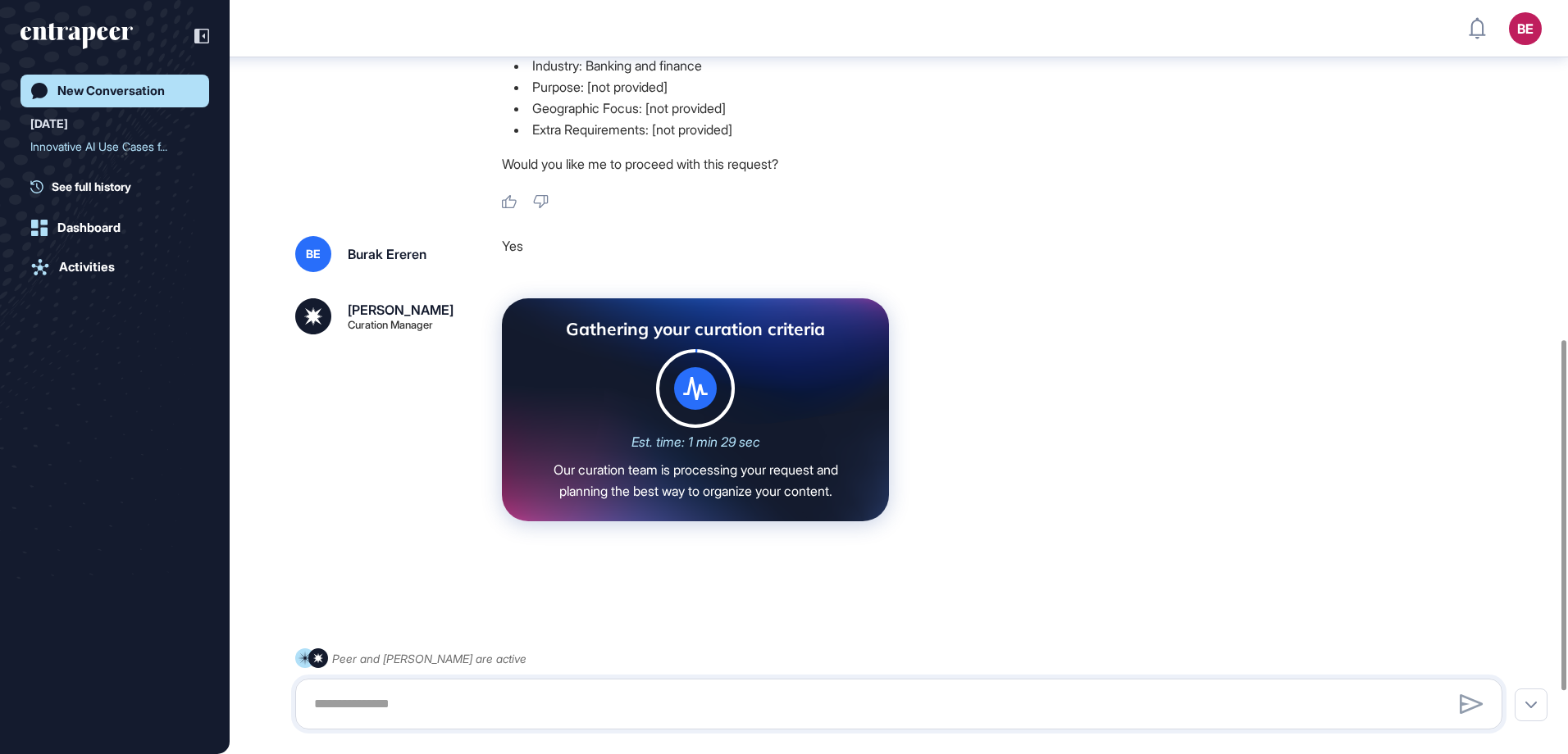
scroll to position [863, 0]
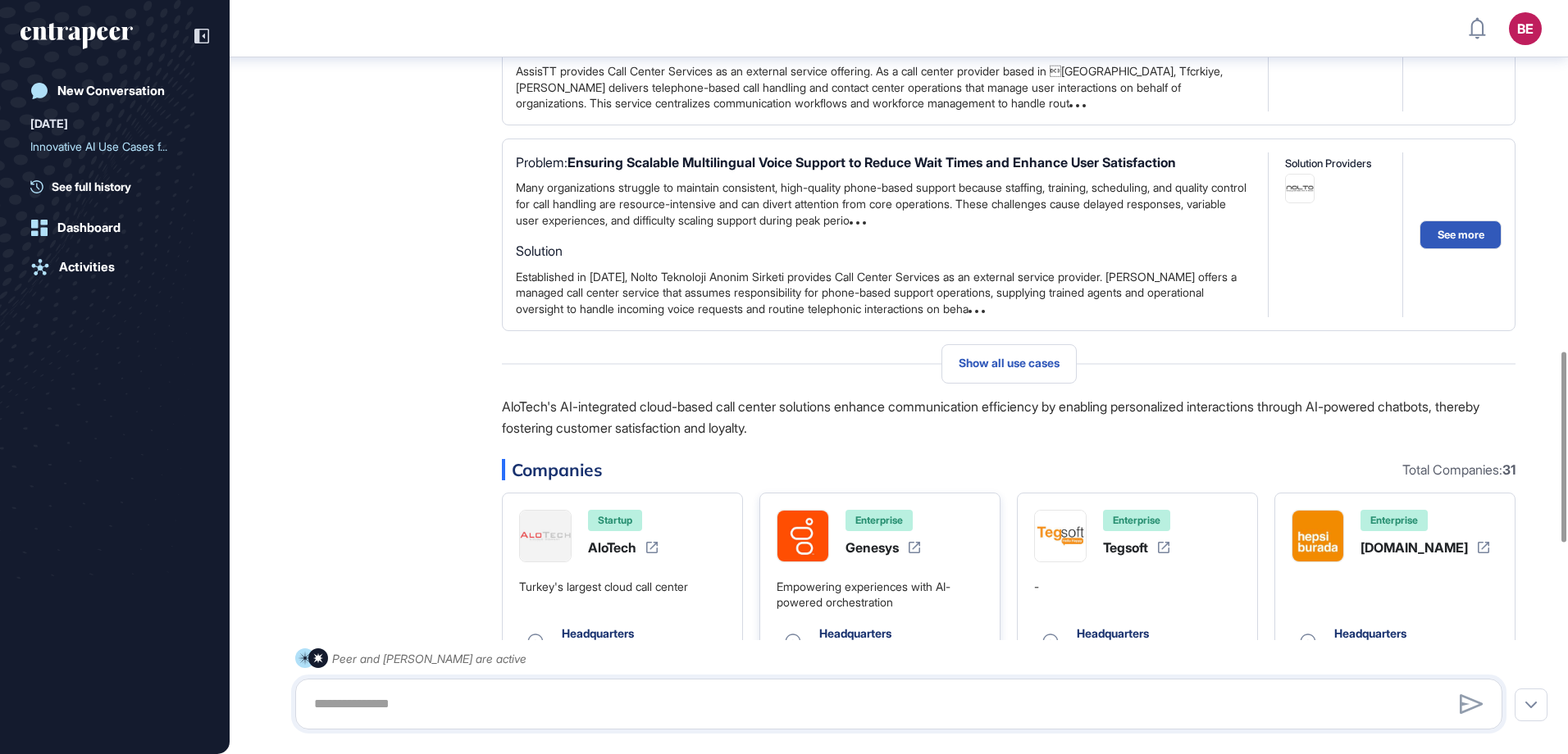
scroll to position [1403, 0]
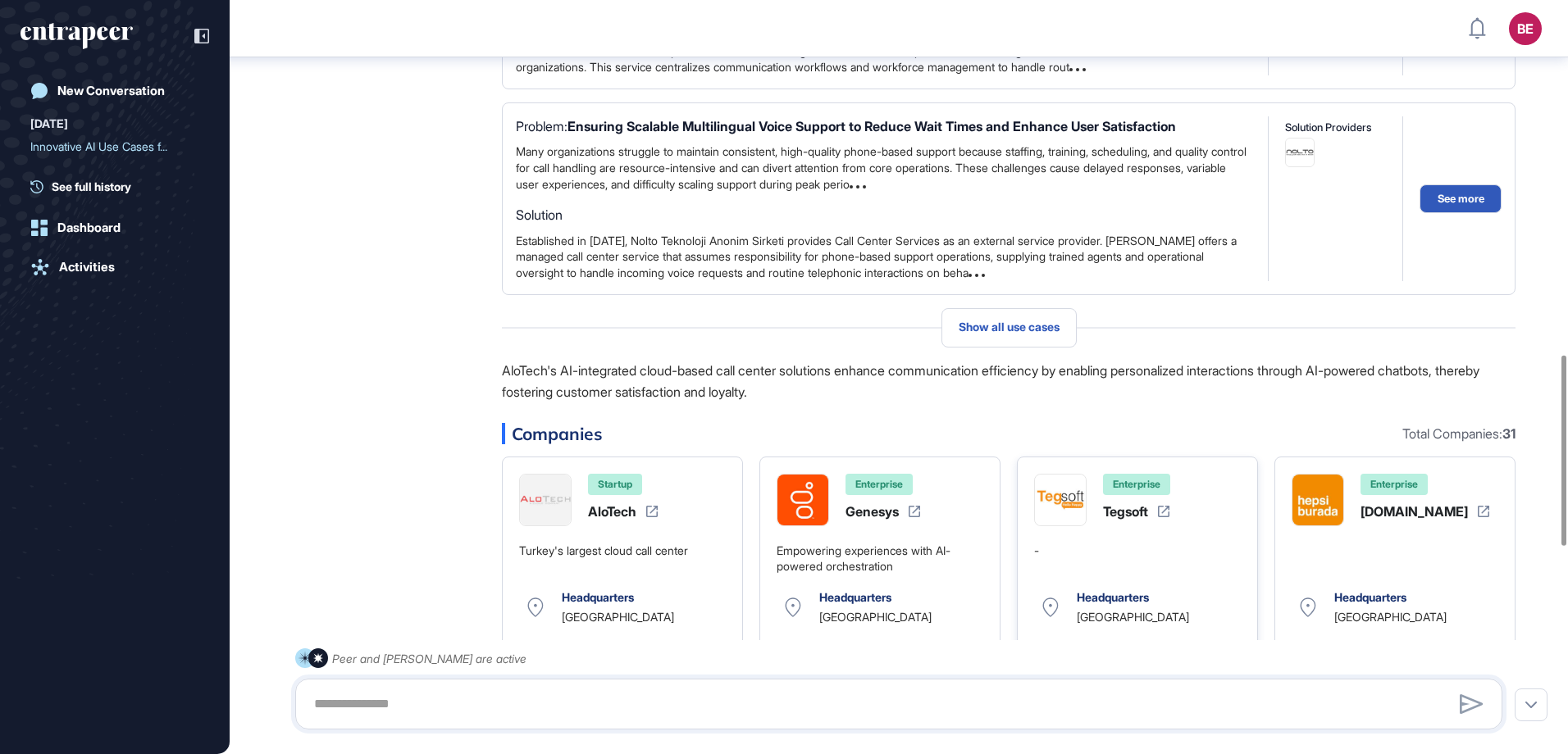
click at [1133, 516] on div "Tegsoft" at bounding box center [1126, 512] width 45 height 13
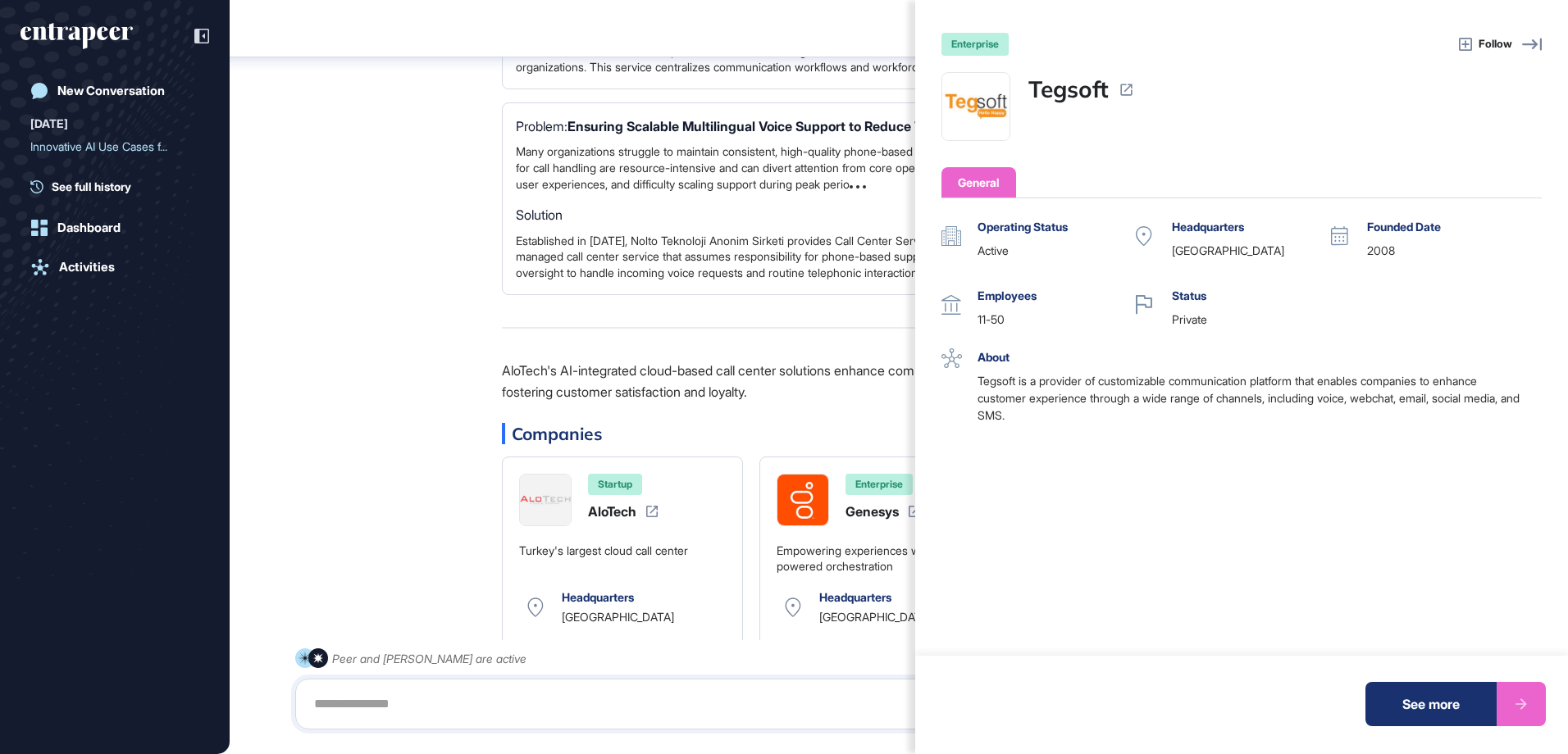
click at [1521, 701] on icon at bounding box center [1521, 704] width 16 height 16
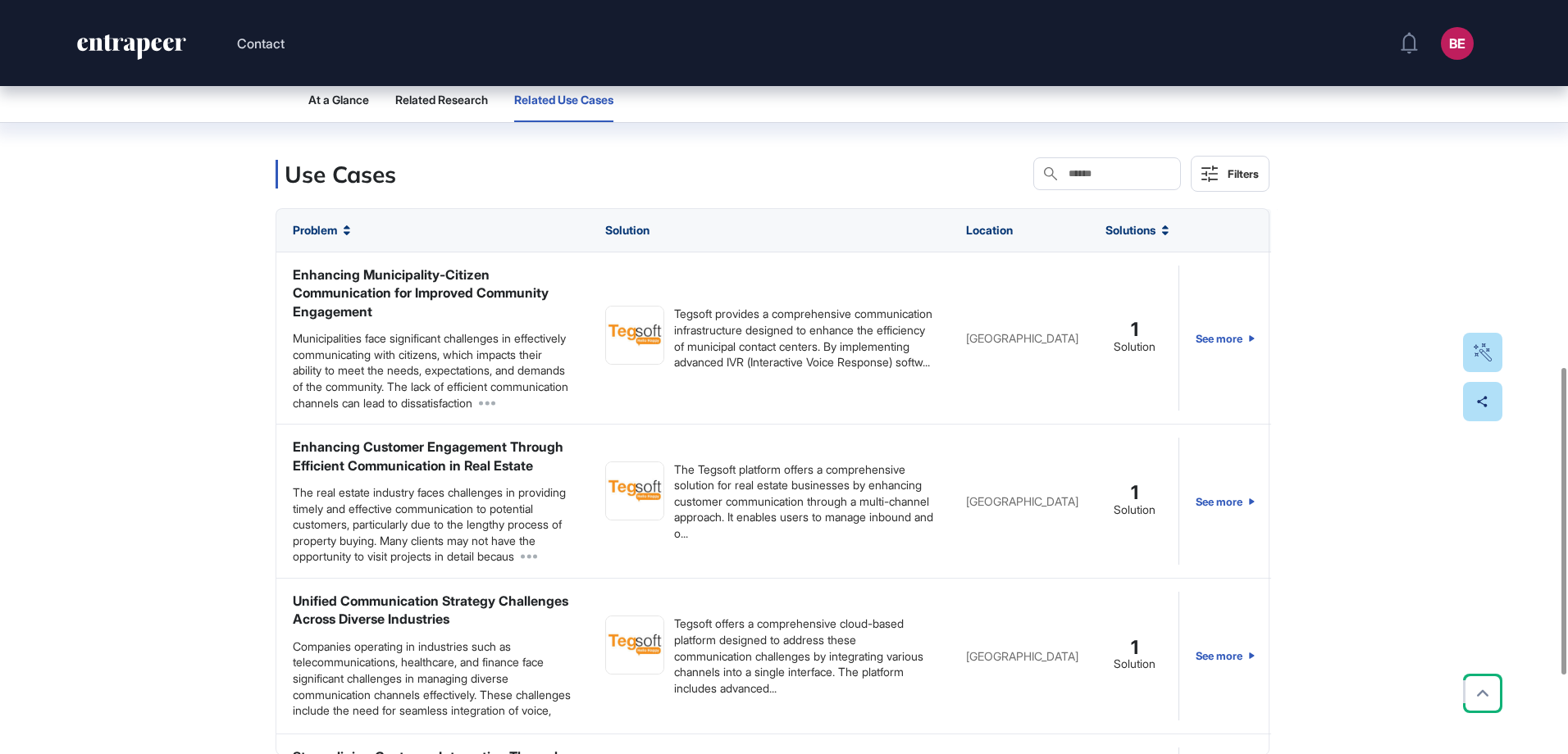
scroll to position [1059, 0]
